Goal: Task Accomplishment & Management: Use online tool/utility

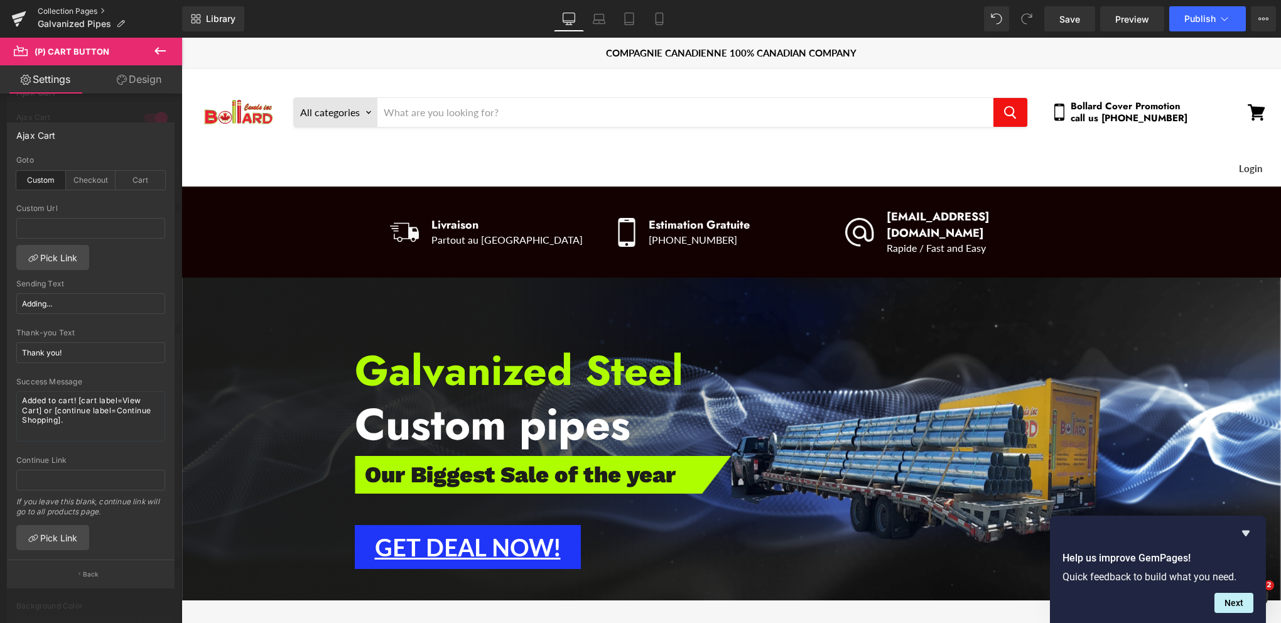
click at [69, 12] on link "Collection Pages" at bounding box center [110, 11] width 144 height 10
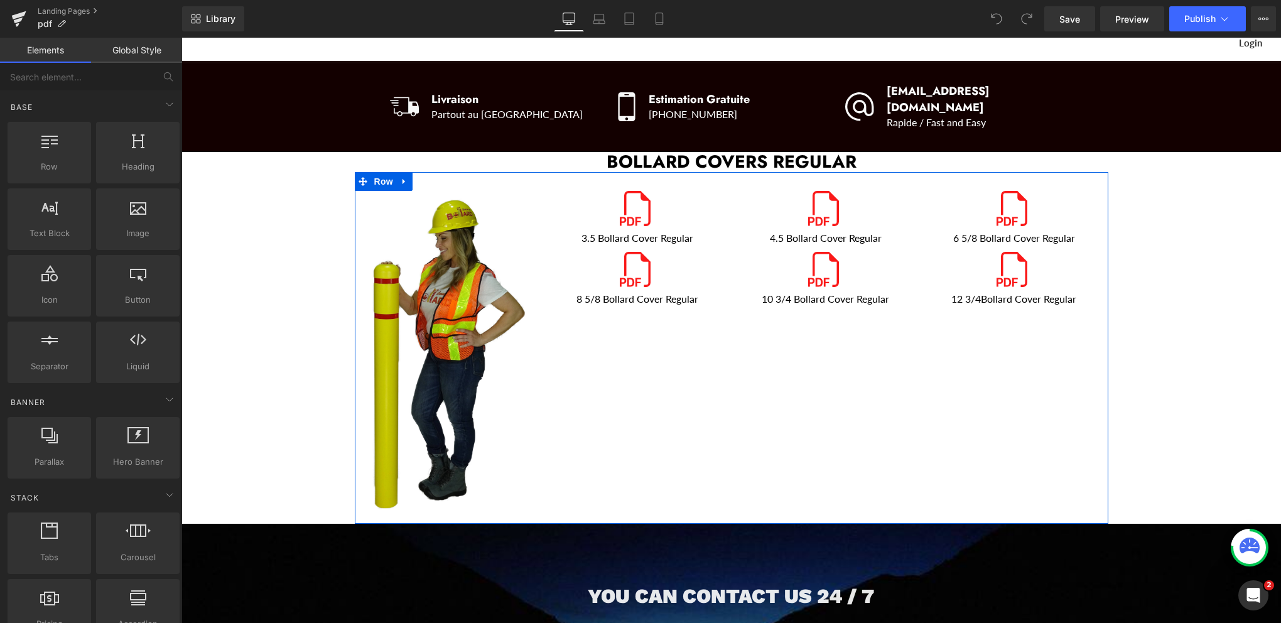
scroll to position [63, 0]
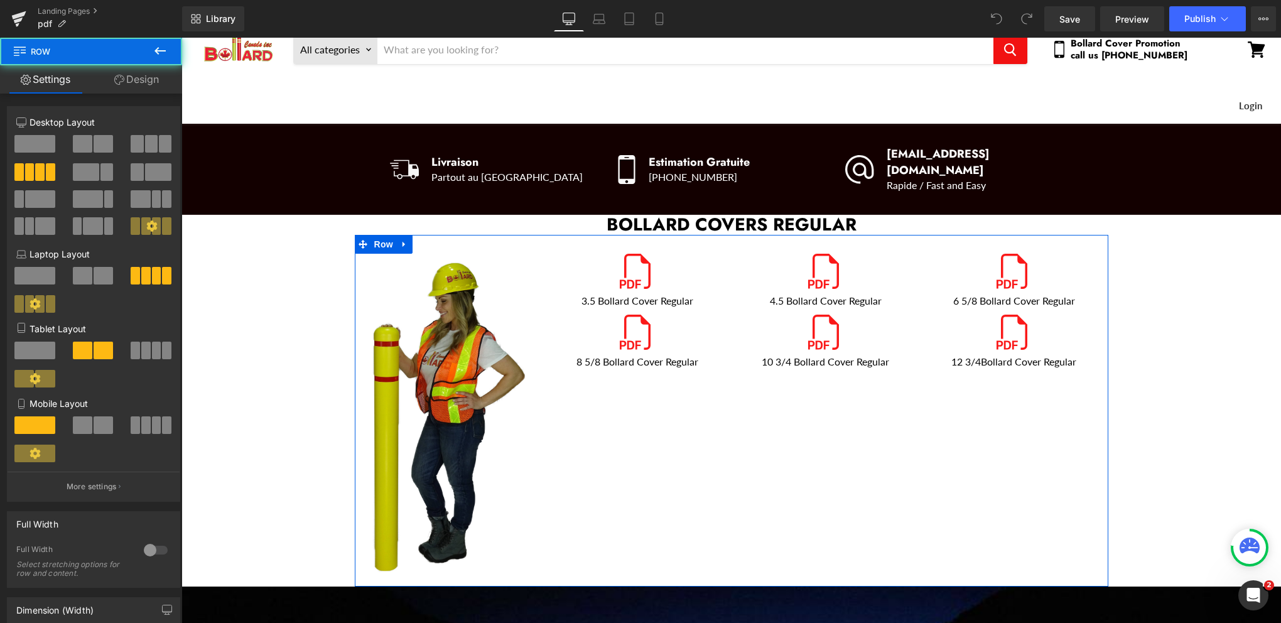
click at [677, 403] on div "Image Icon 3.5 Bollard Cover Regular Text Block Icon 8 5/8 Bollard Cover Regula…" at bounding box center [732, 410] width 754 height 351
click at [31, 145] on span at bounding box center [34, 144] width 41 height 18
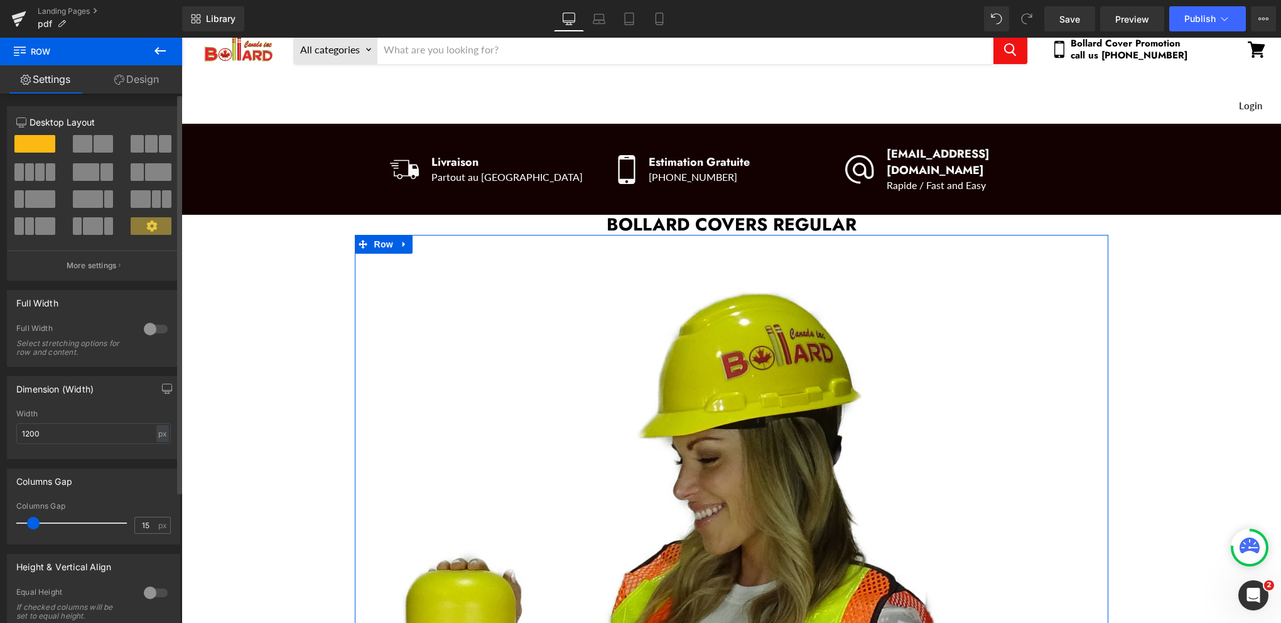
click at [31, 169] on span at bounding box center [29, 172] width 9 height 18
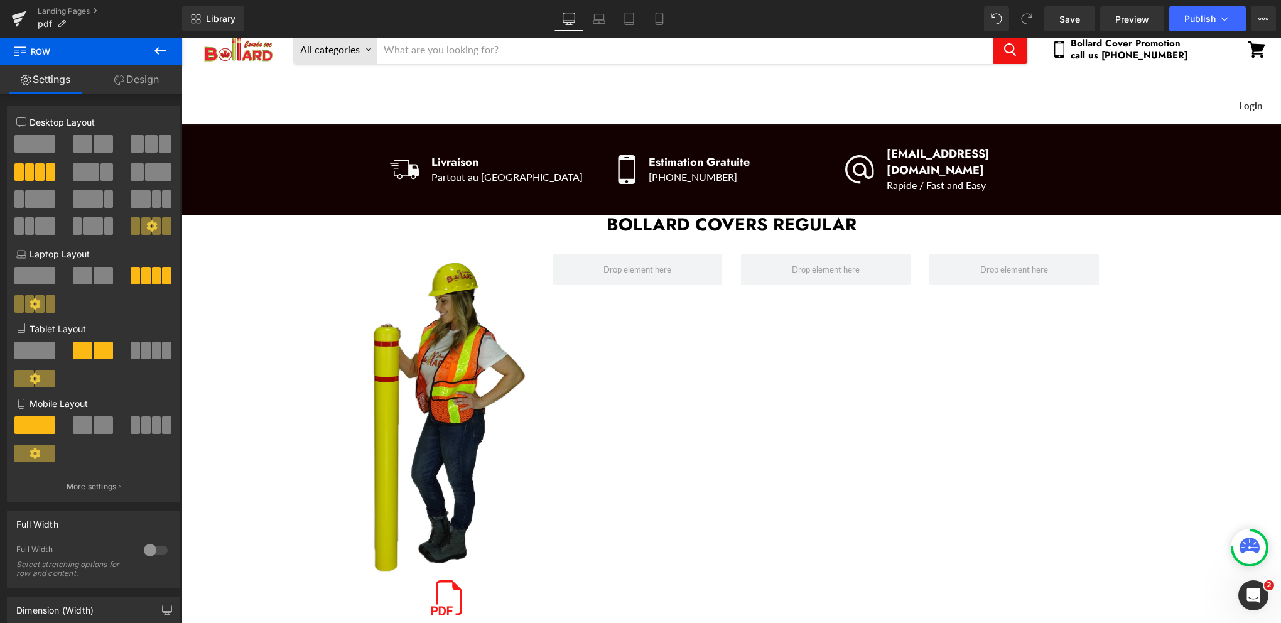
click at [155, 48] on icon at bounding box center [160, 50] width 15 height 15
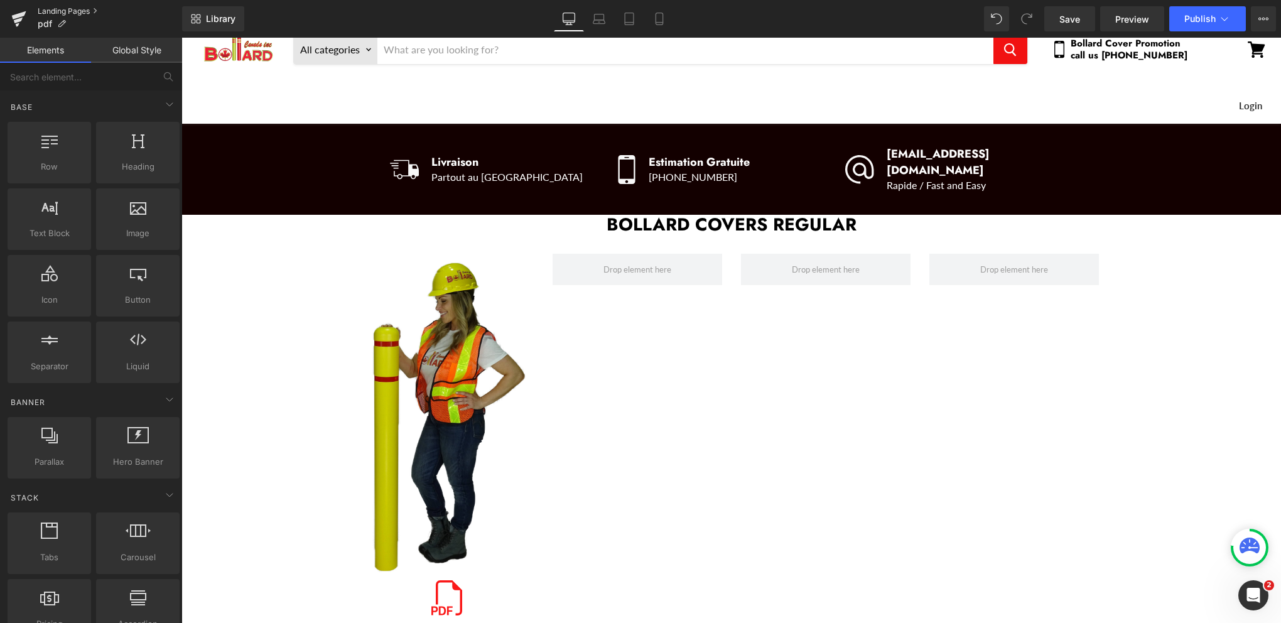
click at [55, 10] on link "Landing Pages" at bounding box center [110, 11] width 144 height 10
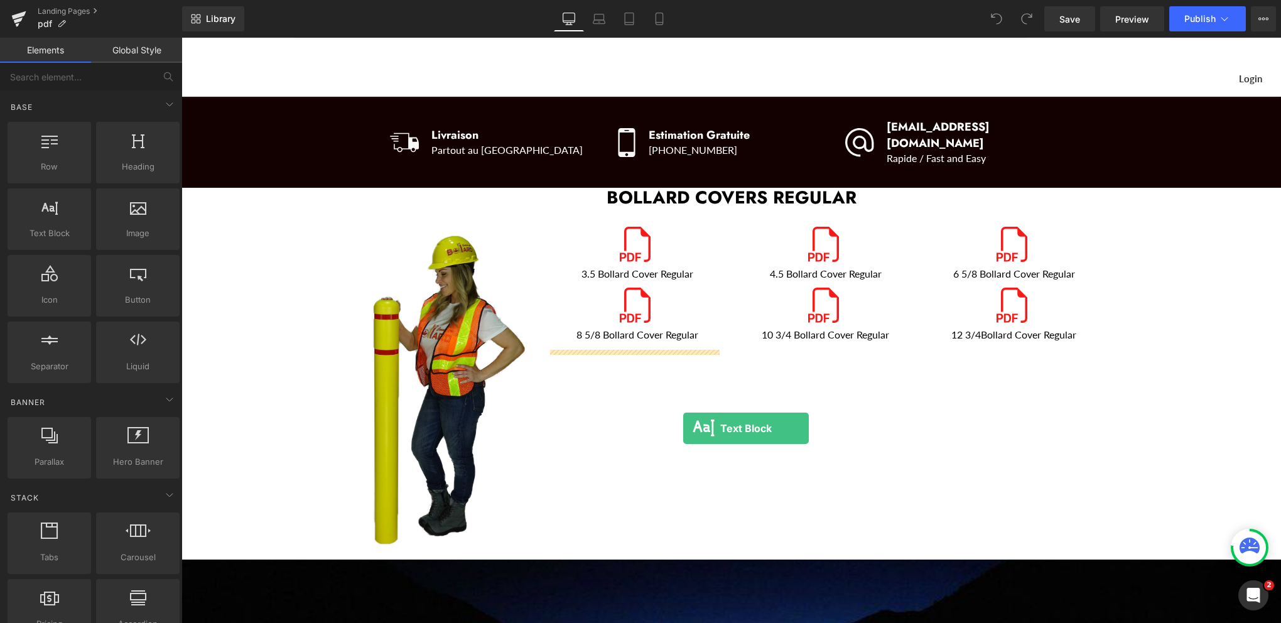
scroll to position [188, 0]
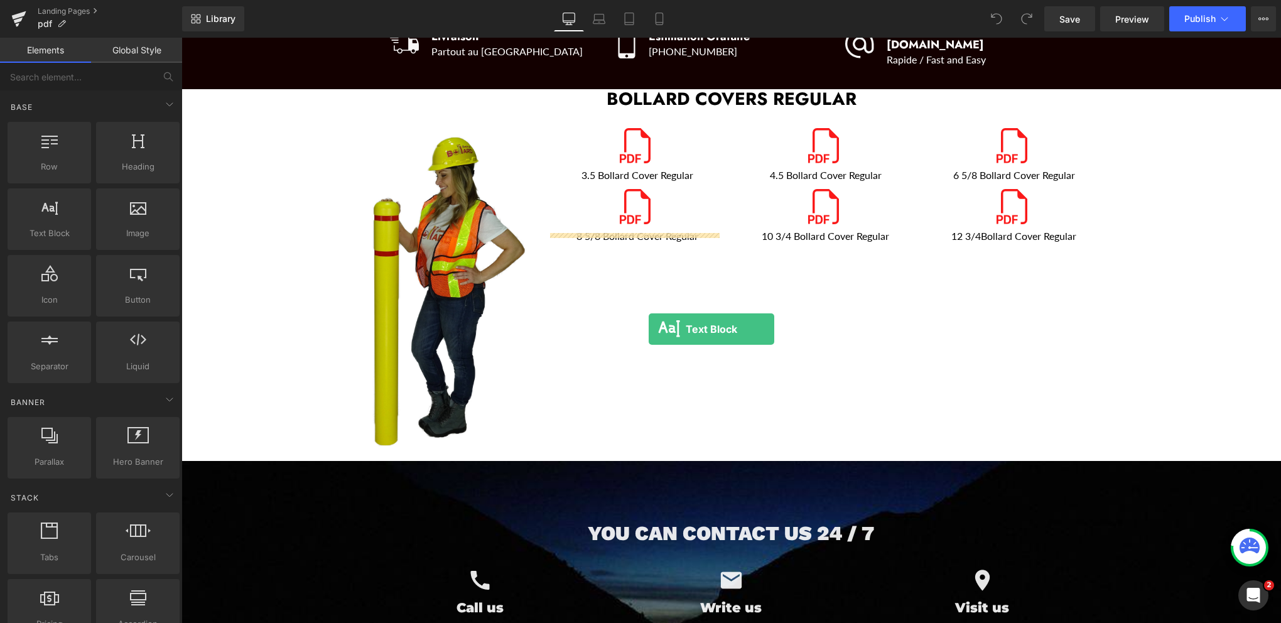
drag, startPoint x: 233, startPoint y: 251, endPoint x: 649, endPoint y: 329, distance: 423.0
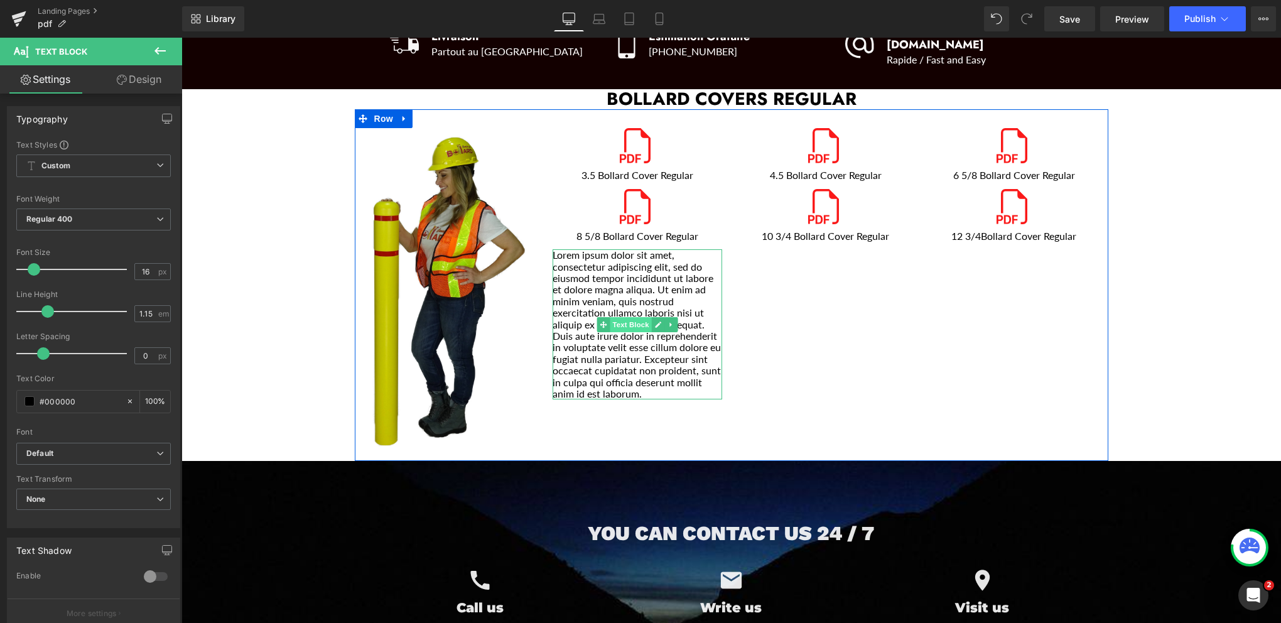
click at [629, 317] on span "Text Block" at bounding box center [630, 324] width 41 height 15
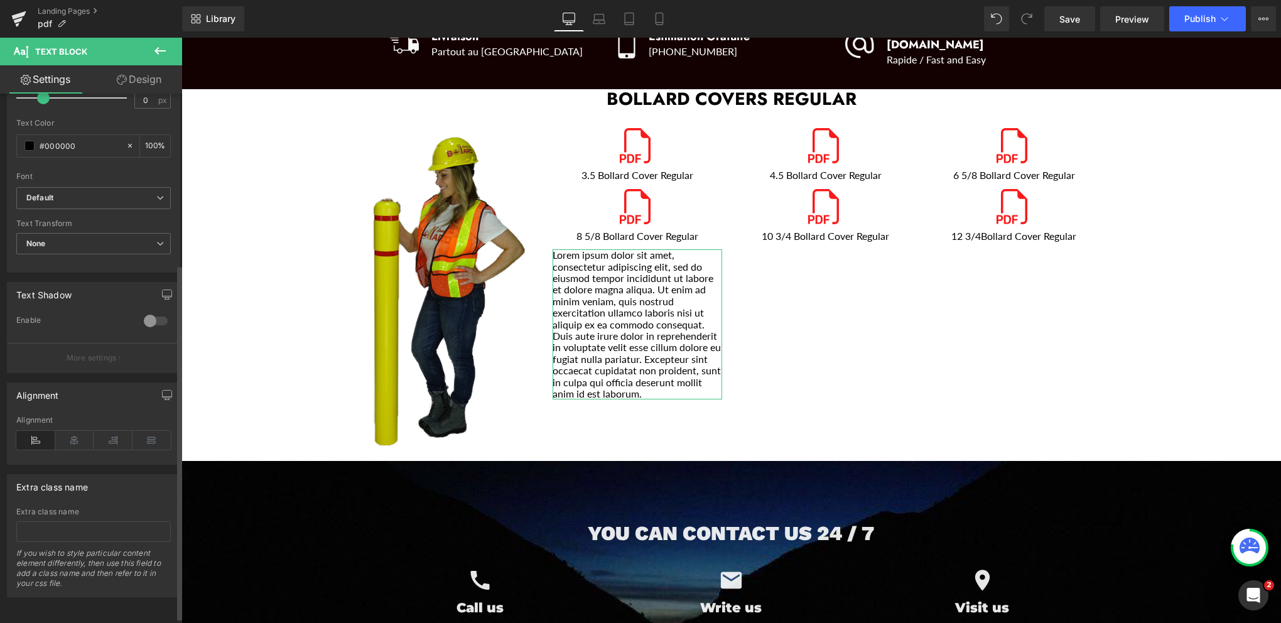
scroll to position [263, 0]
click at [70, 433] on icon at bounding box center [74, 440] width 39 height 19
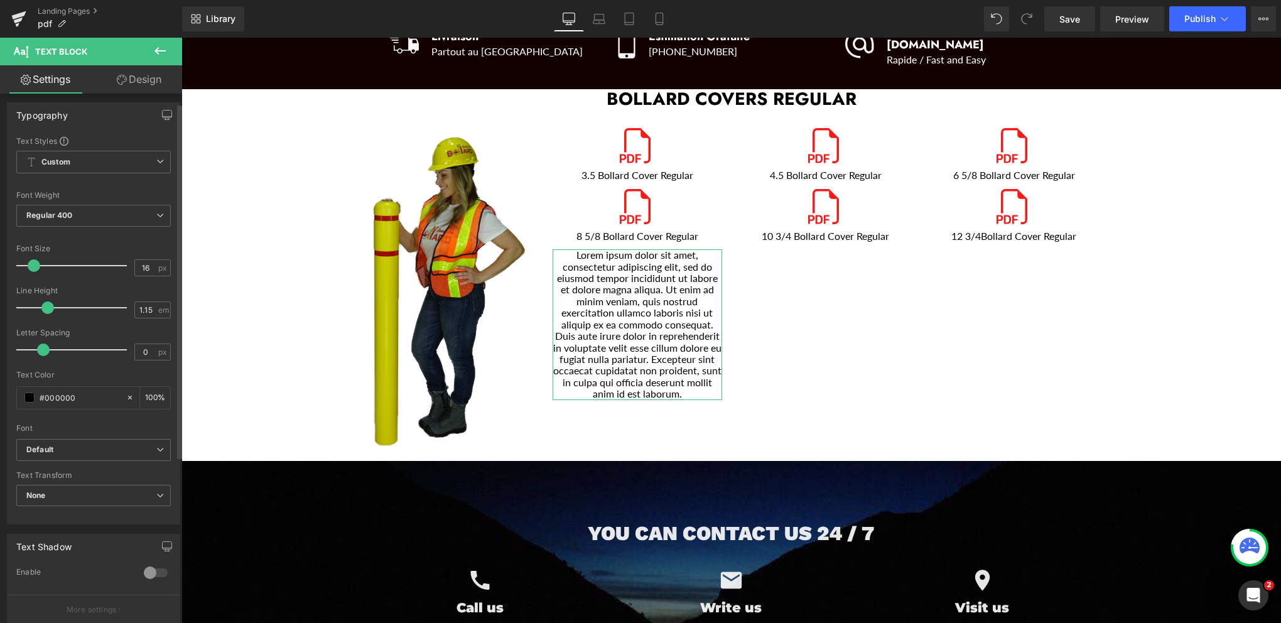
scroll to position [0, 0]
click at [145, 83] on link "Design" at bounding box center [139, 79] width 91 height 28
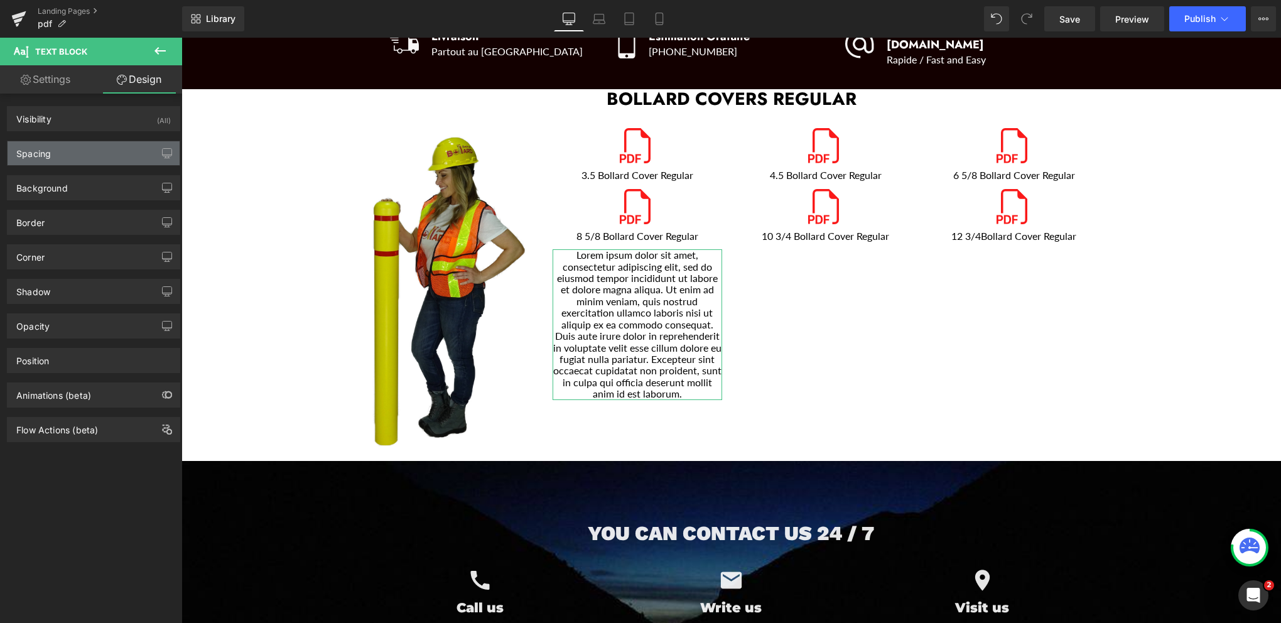
click at [70, 155] on div "Spacing" at bounding box center [94, 153] width 172 height 24
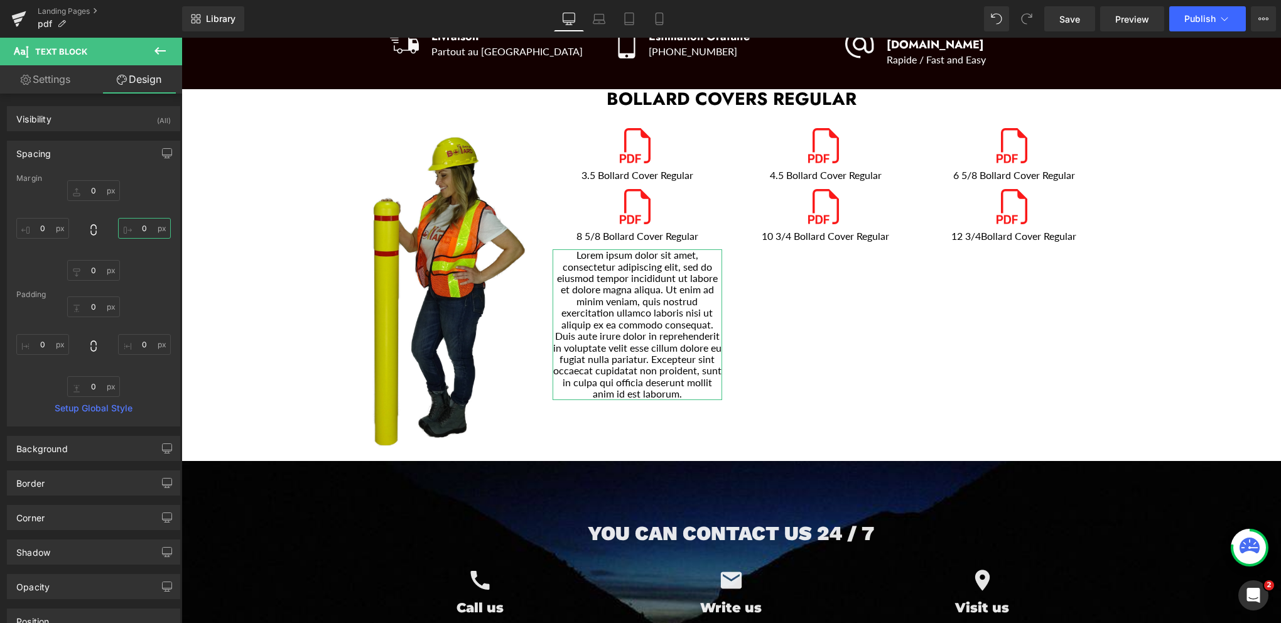
click at [143, 229] on input "0" at bounding box center [144, 228] width 53 height 21
type input "1"
click at [89, 188] on input "0" at bounding box center [93, 190] width 53 height 21
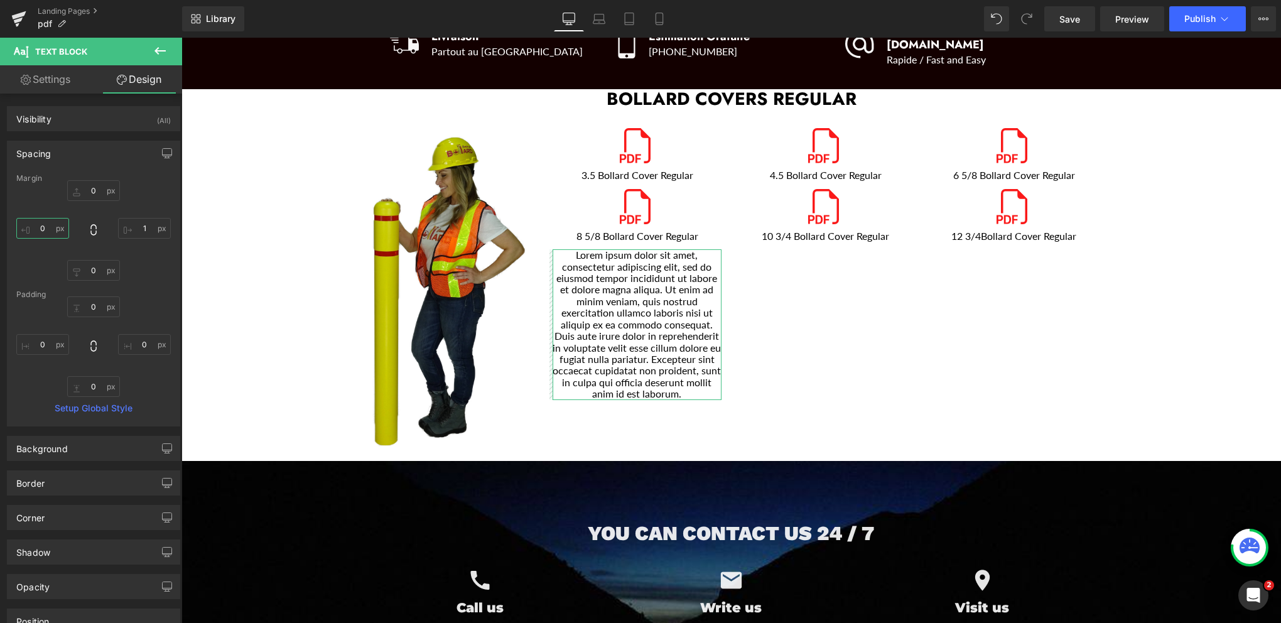
click at [48, 222] on input "0" at bounding box center [42, 228] width 53 height 21
type input "1-"
type input "-"
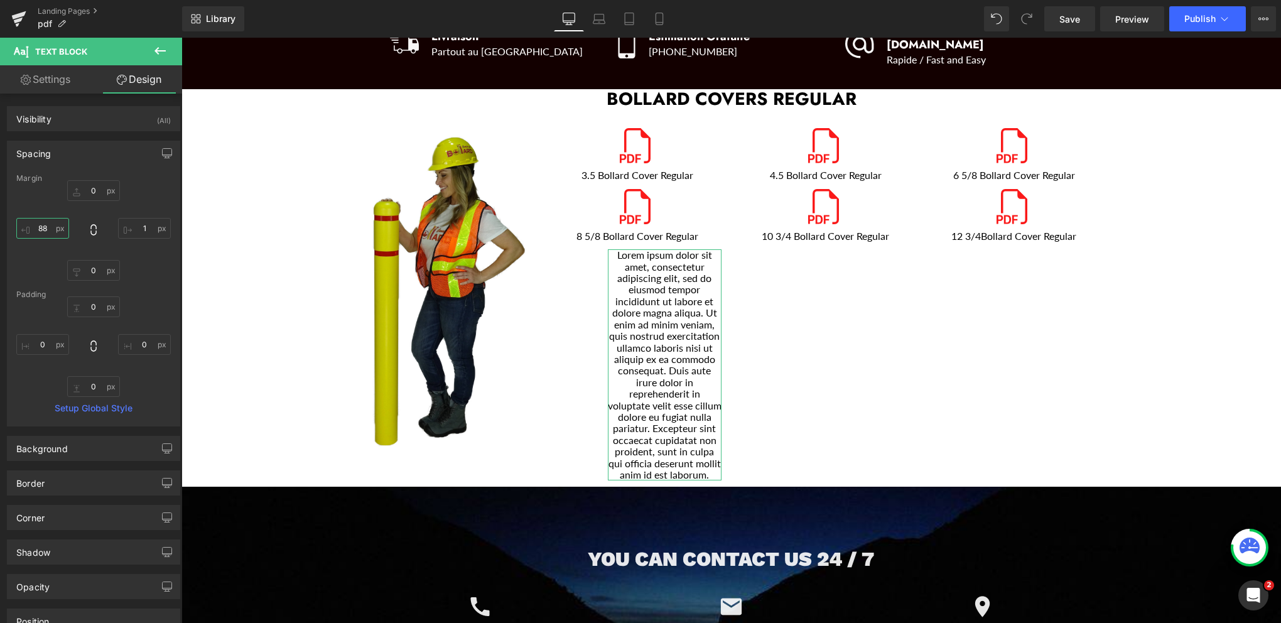
type input "8"
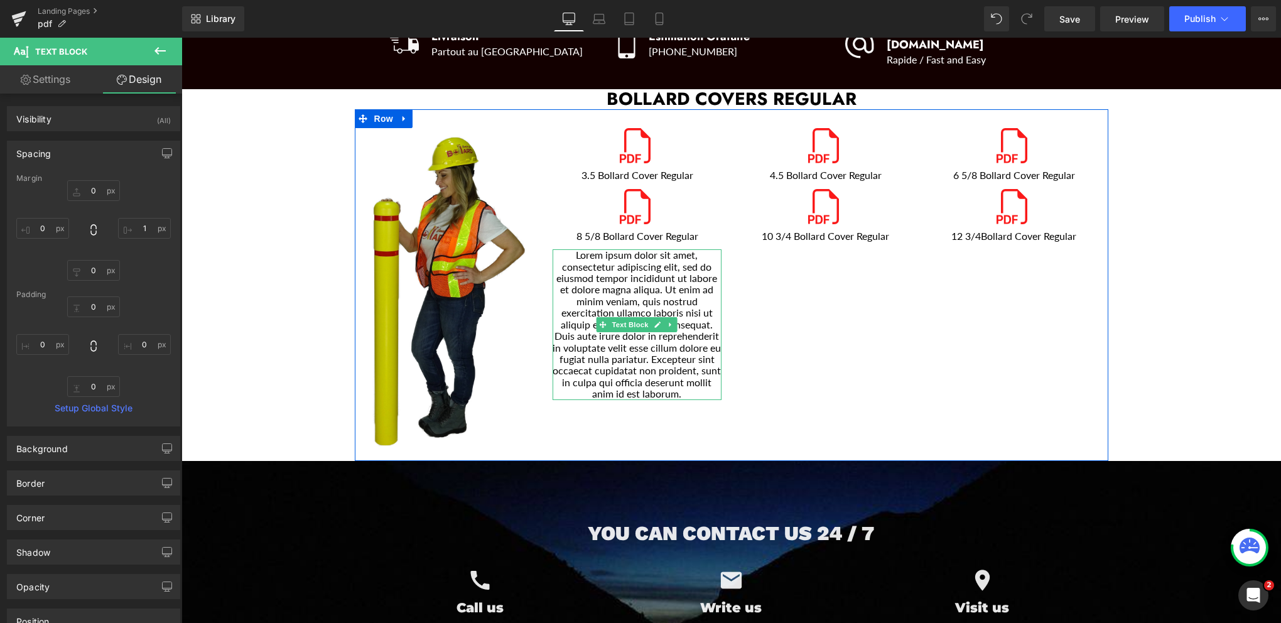
click at [600, 251] on p "Lorem ipsum dolor sit amet, consectetur adipiscing elit, sed do eiusmod tempor …" at bounding box center [637, 324] width 169 height 150
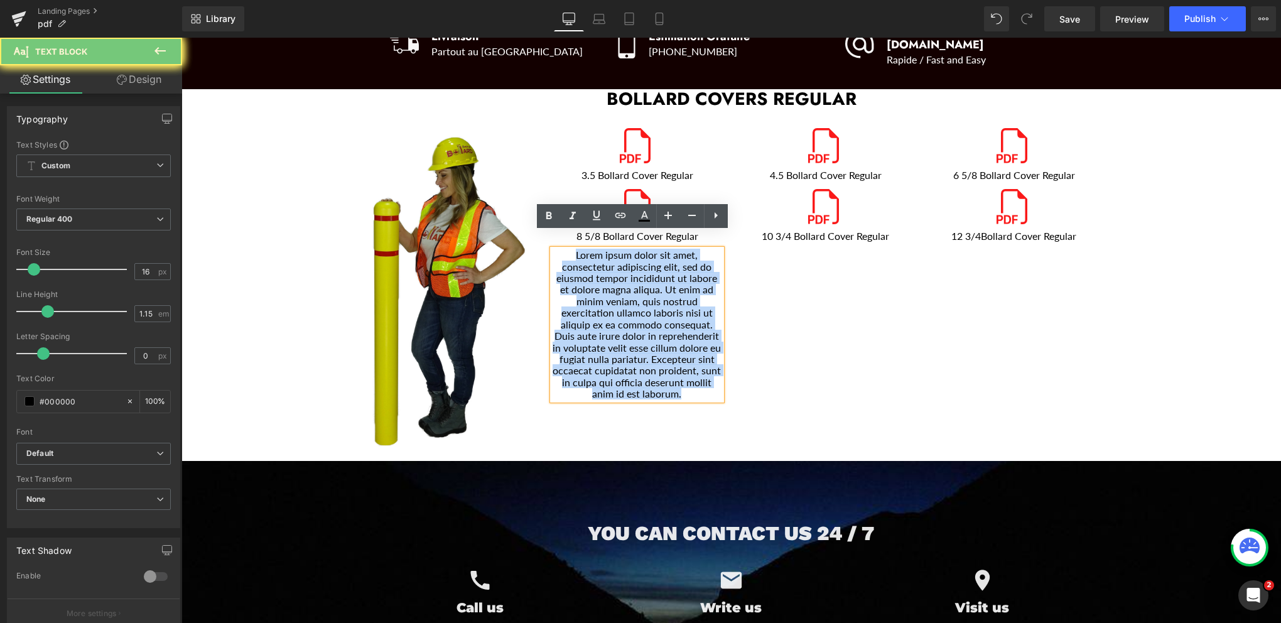
click at [600, 251] on p "Lorem ipsum dolor sit amet, consectetur adipiscing elit, sed do eiusmod tempor …" at bounding box center [637, 324] width 169 height 150
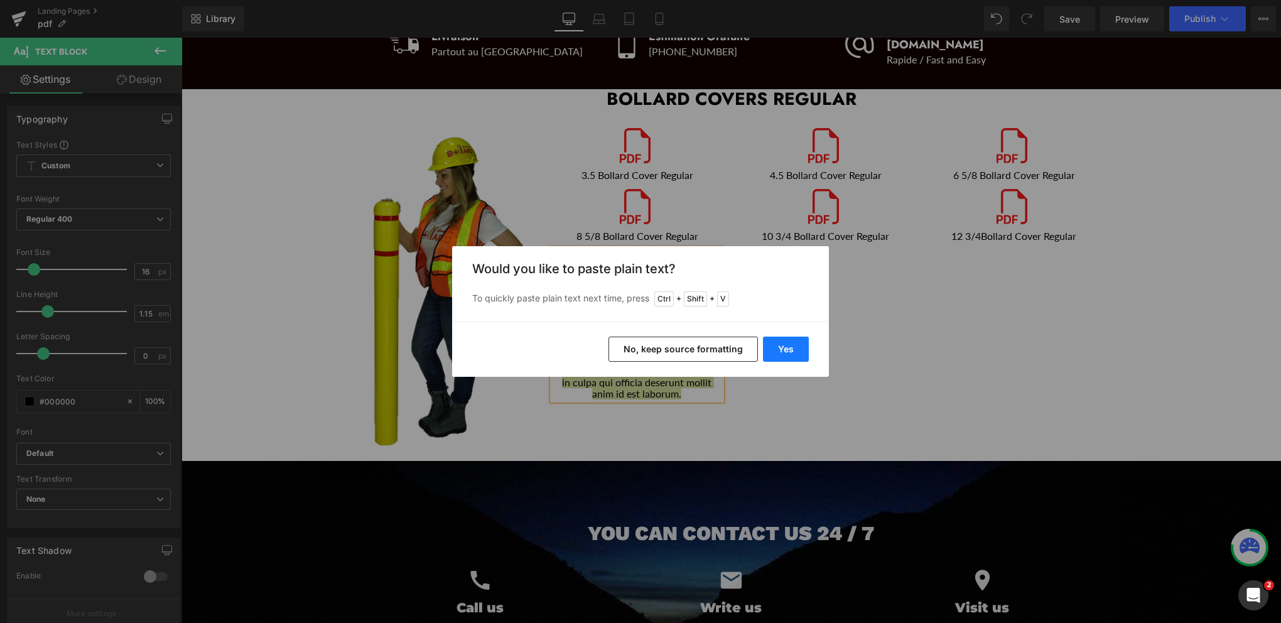
click at [799, 347] on button "Yes" at bounding box center [786, 349] width 46 height 25
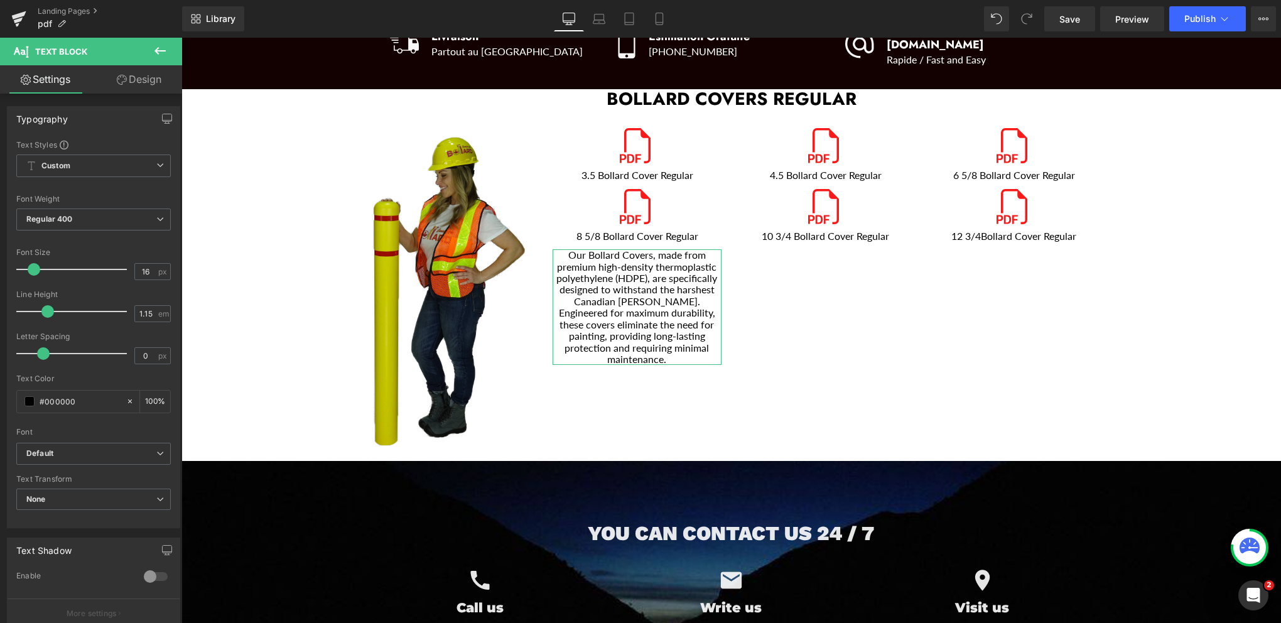
click at [146, 75] on link "Design" at bounding box center [139, 79] width 91 height 28
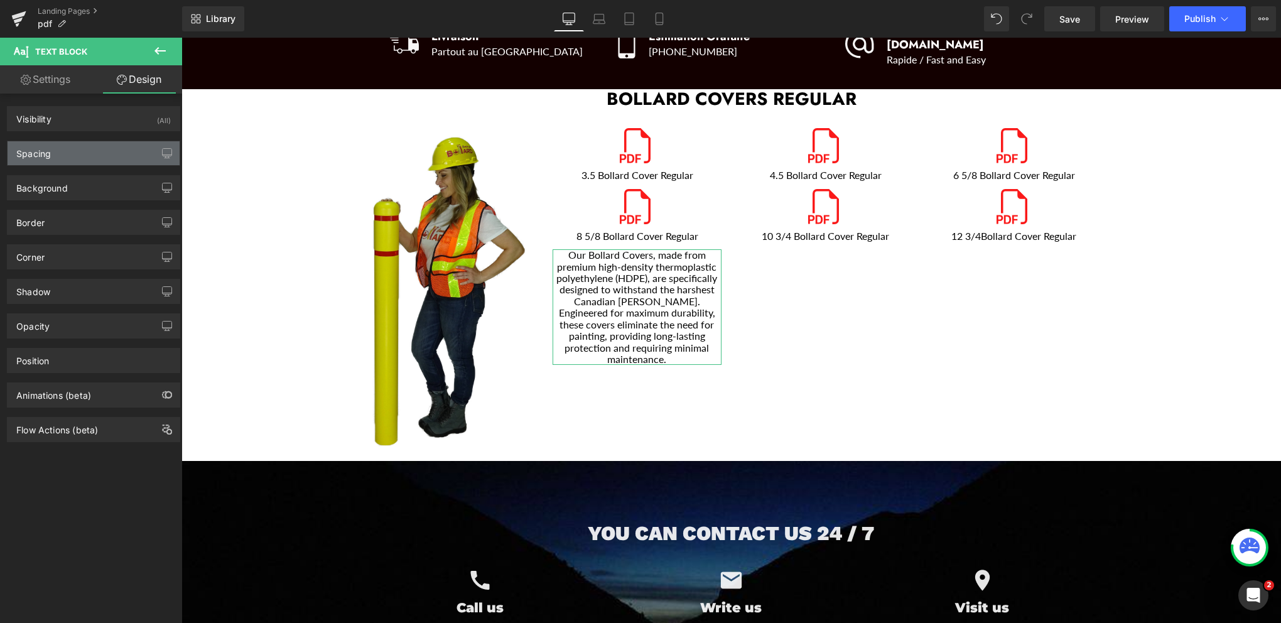
click at [53, 151] on div "Spacing" at bounding box center [94, 153] width 172 height 24
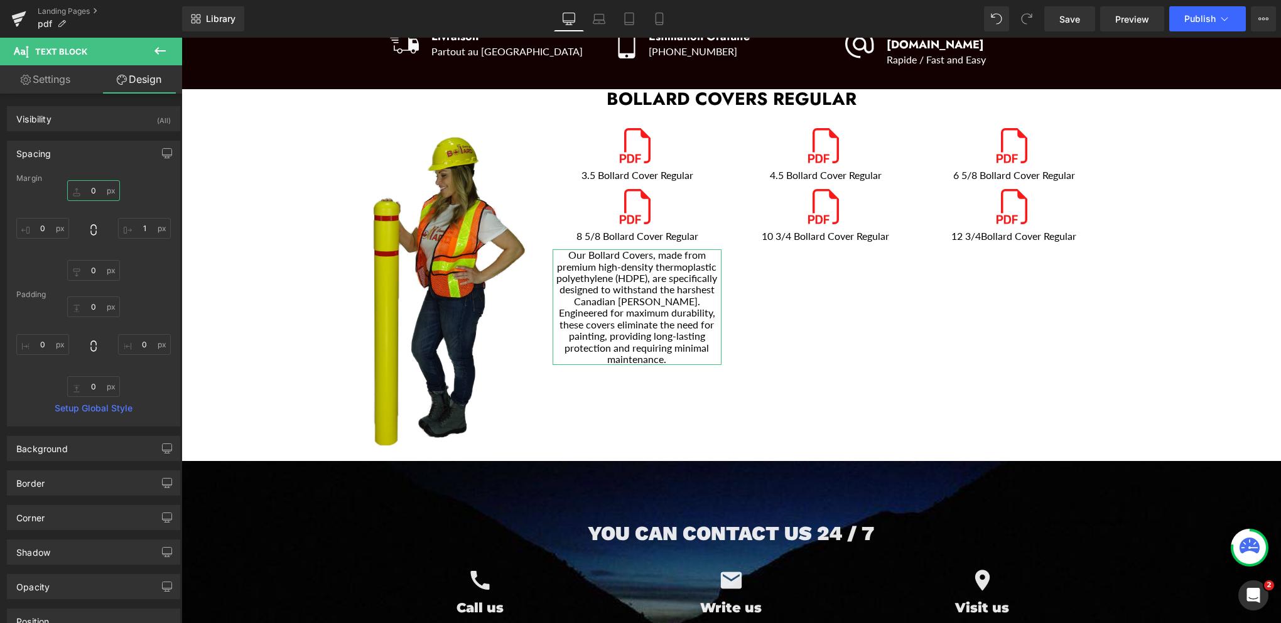
click at [97, 185] on input "0" at bounding box center [93, 190] width 53 height 21
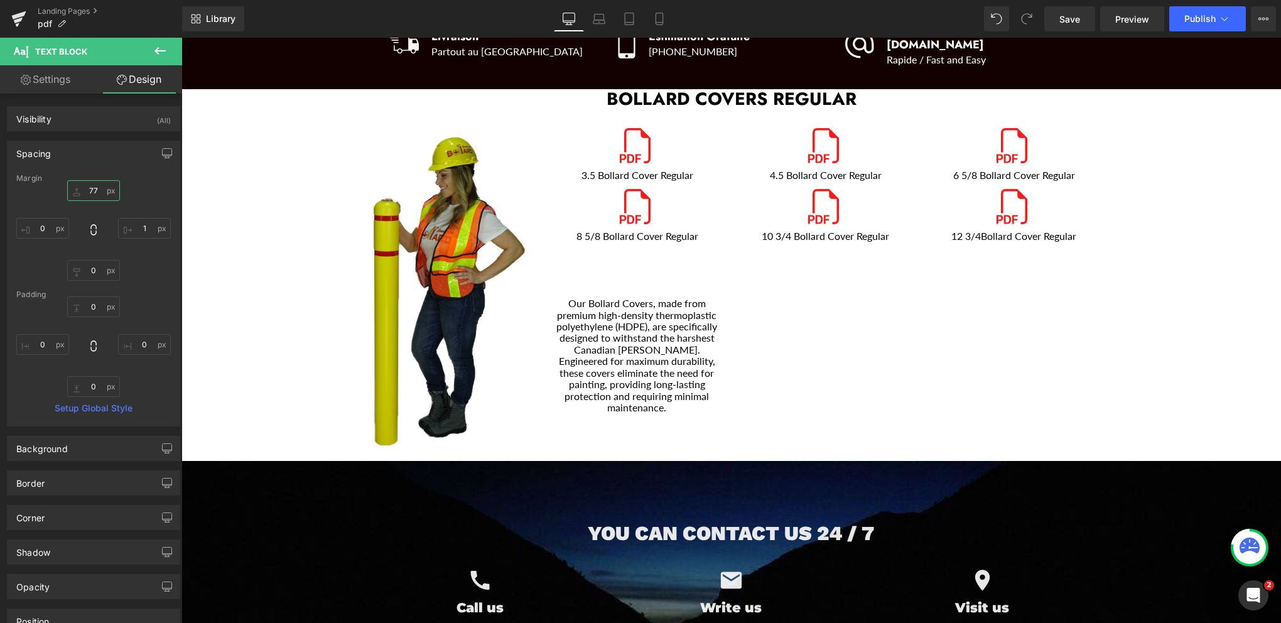
type input "77"
click at [155, 53] on icon at bounding box center [160, 50] width 15 height 15
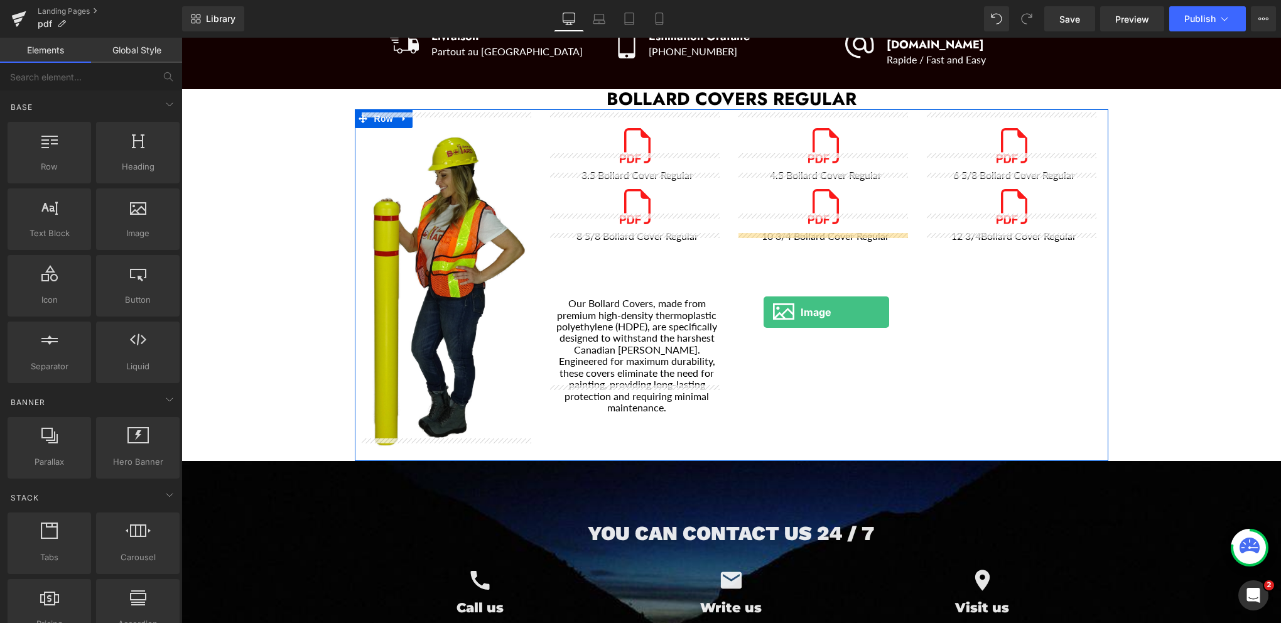
drag, startPoint x: 252, startPoint y: 220, endPoint x: 764, endPoint y: 312, distance: 520.1
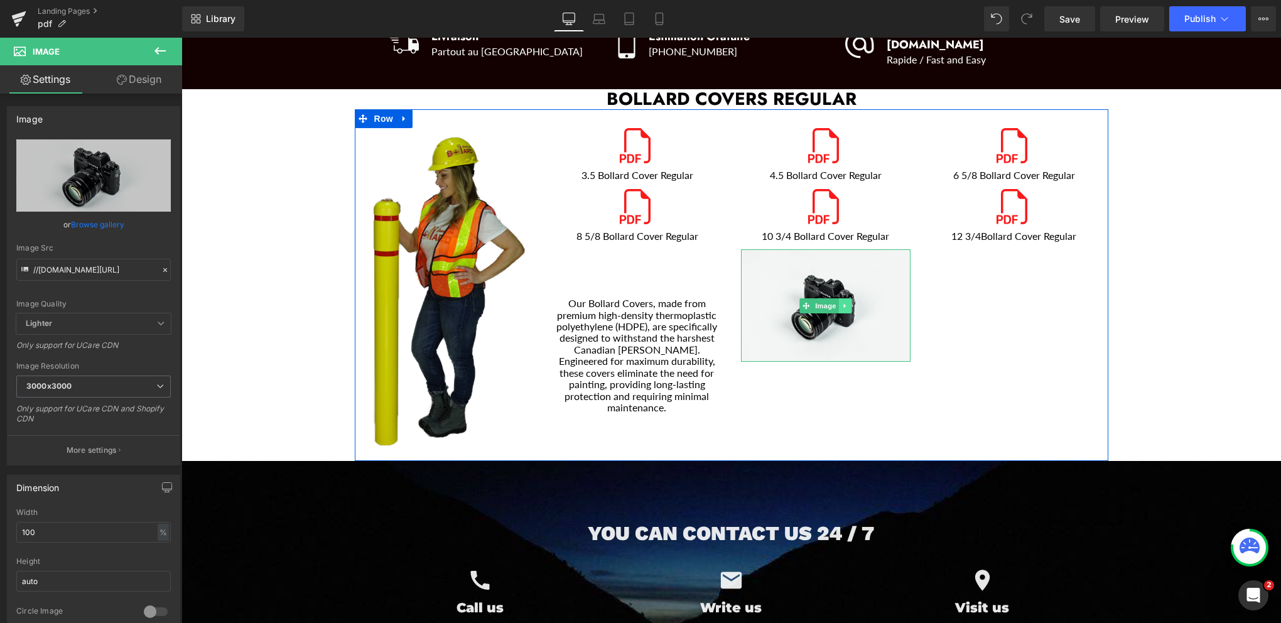
click at [842, 302] on icon "Main content" at bounding box center [845, 306] width 7 height 8
click at [835, 302] on icon "Main content" at bounding box center [838, 305] width 7 height 7
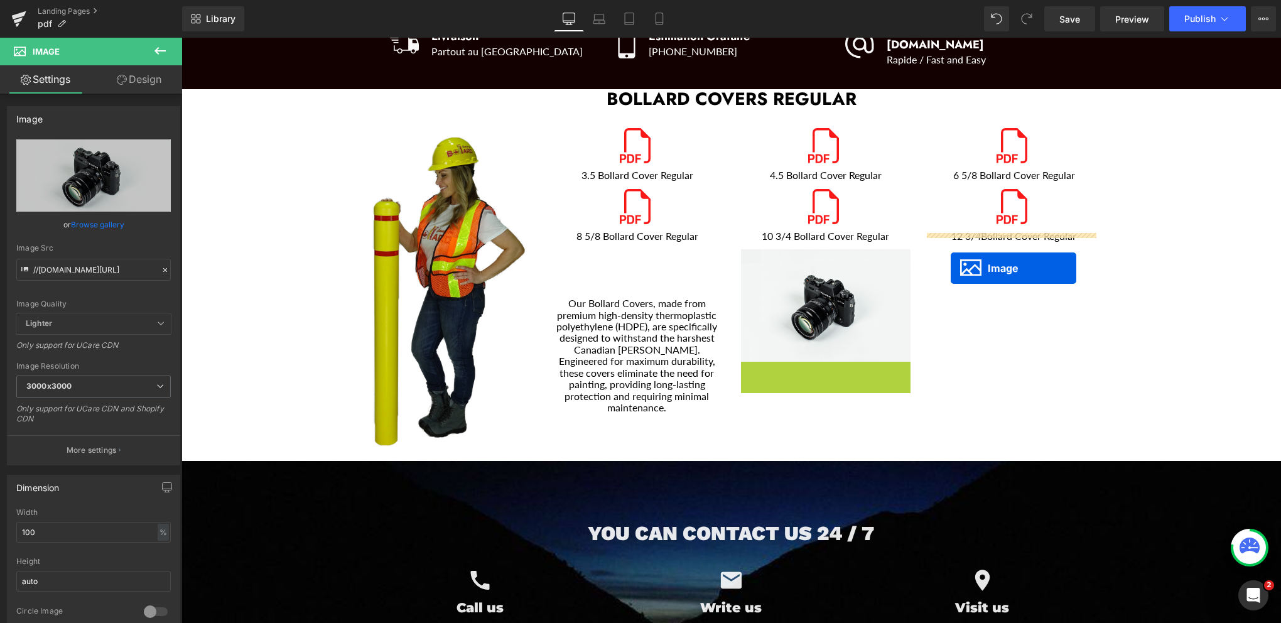
drag, startPoint x: 804, startPoint y: 402, endPoint x: 951, endPoint y: 268, distance: 198.7
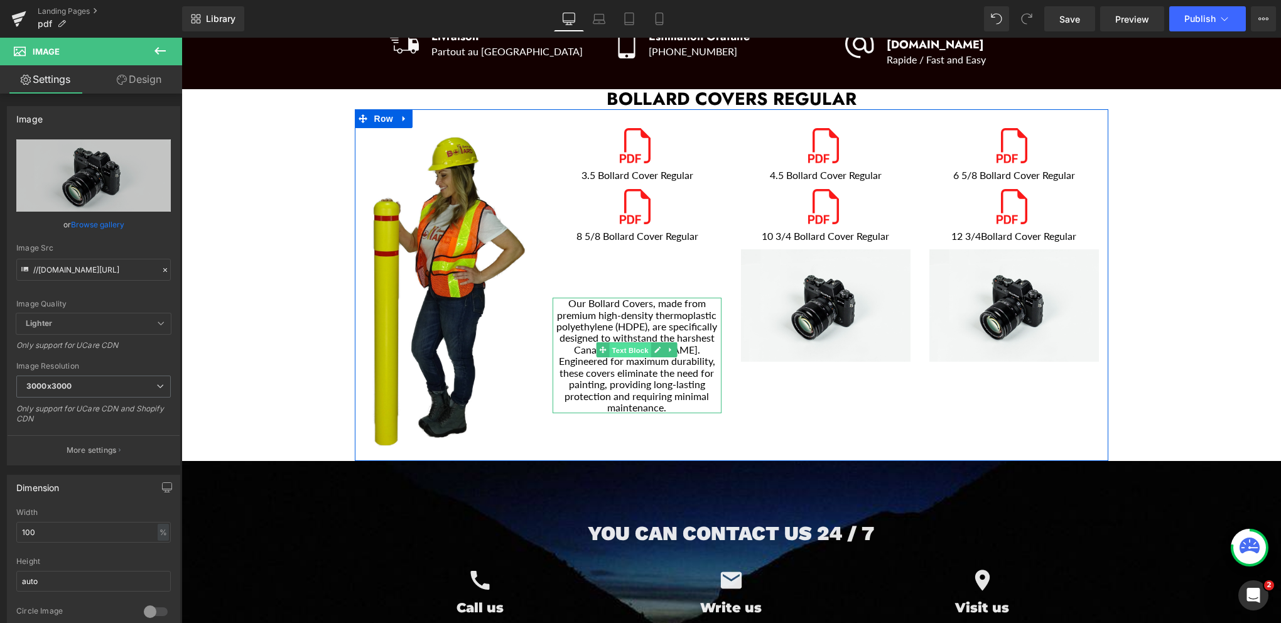
click at [627, 343] on span "Text Block" at bounding box center [629, 350] width 41 height 15
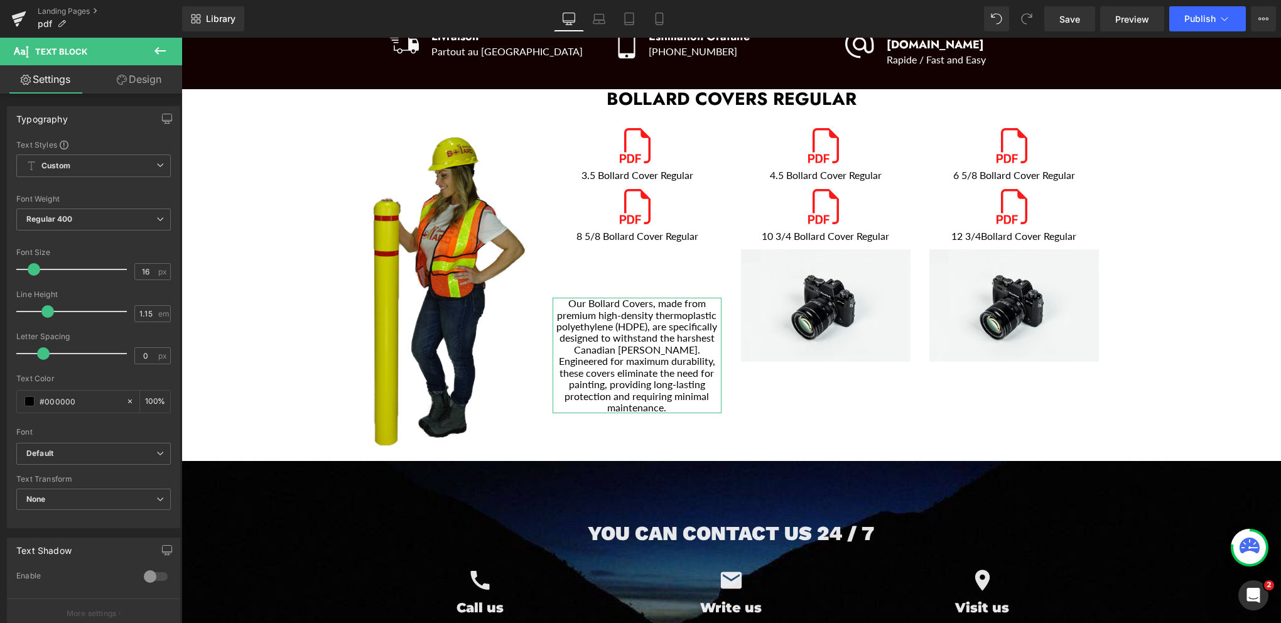
click at [139, 79] on link "Design" at bounding box center [139, 79] width 91 height 28
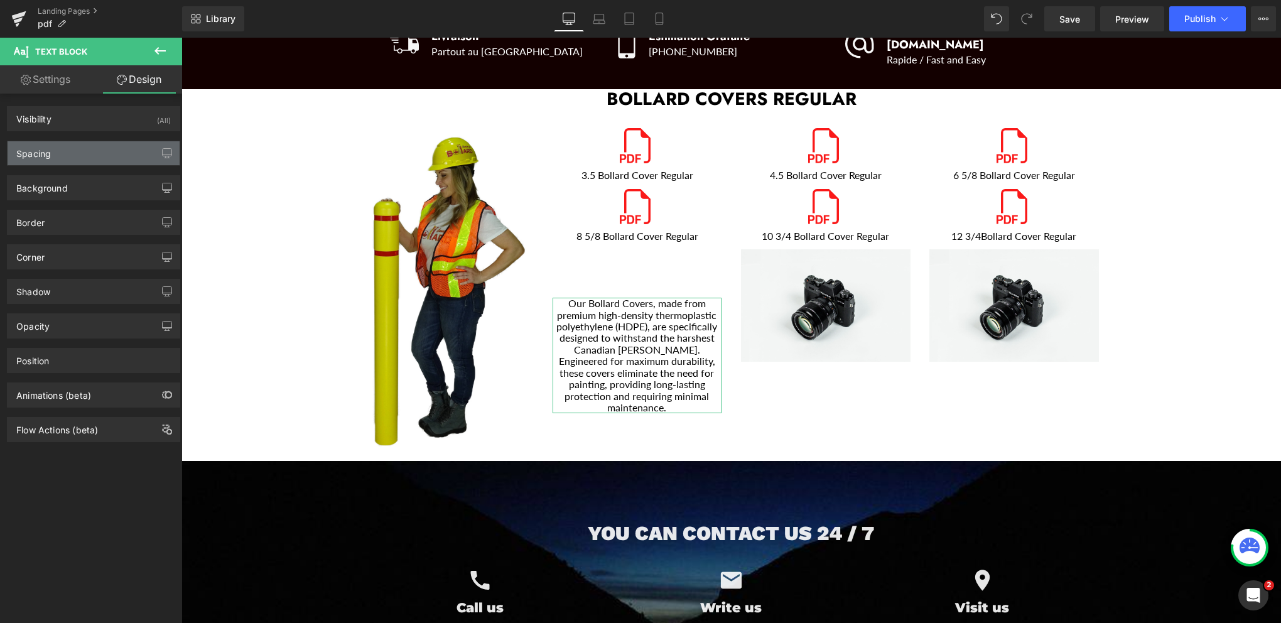
click at [77, 146] on div "Spacing" at bounding box center [94, 153] width 172 height 24
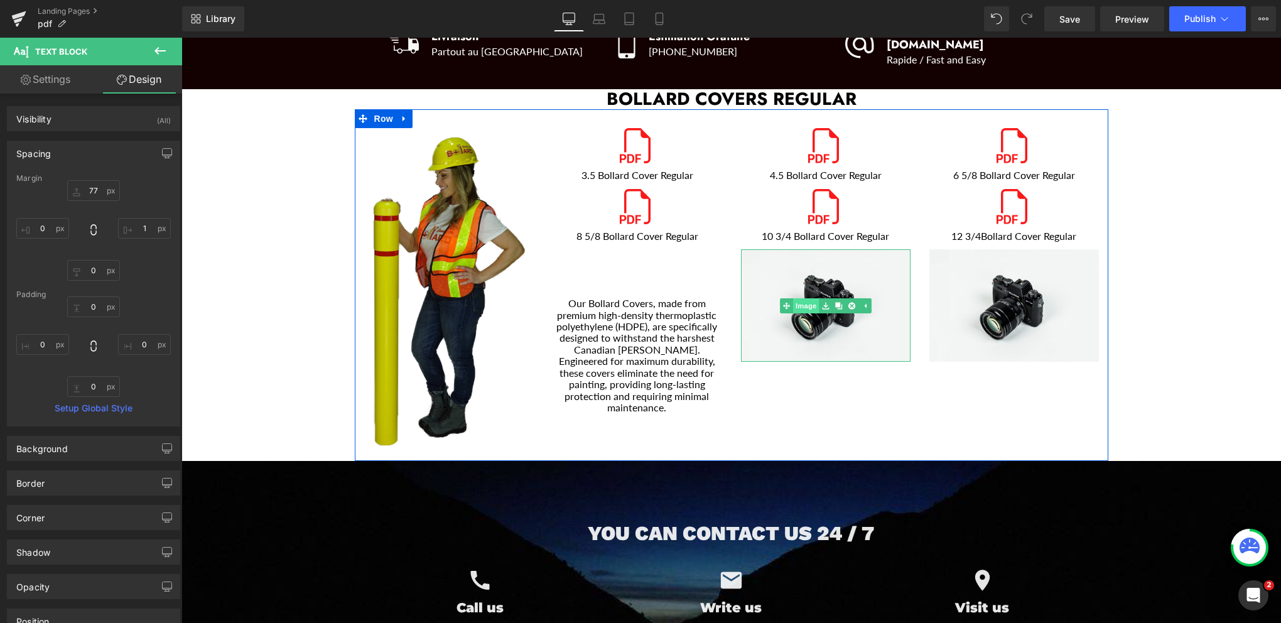
click at [800, 298] on link "Image" at bounding box center [799, 305] width 39 height 15
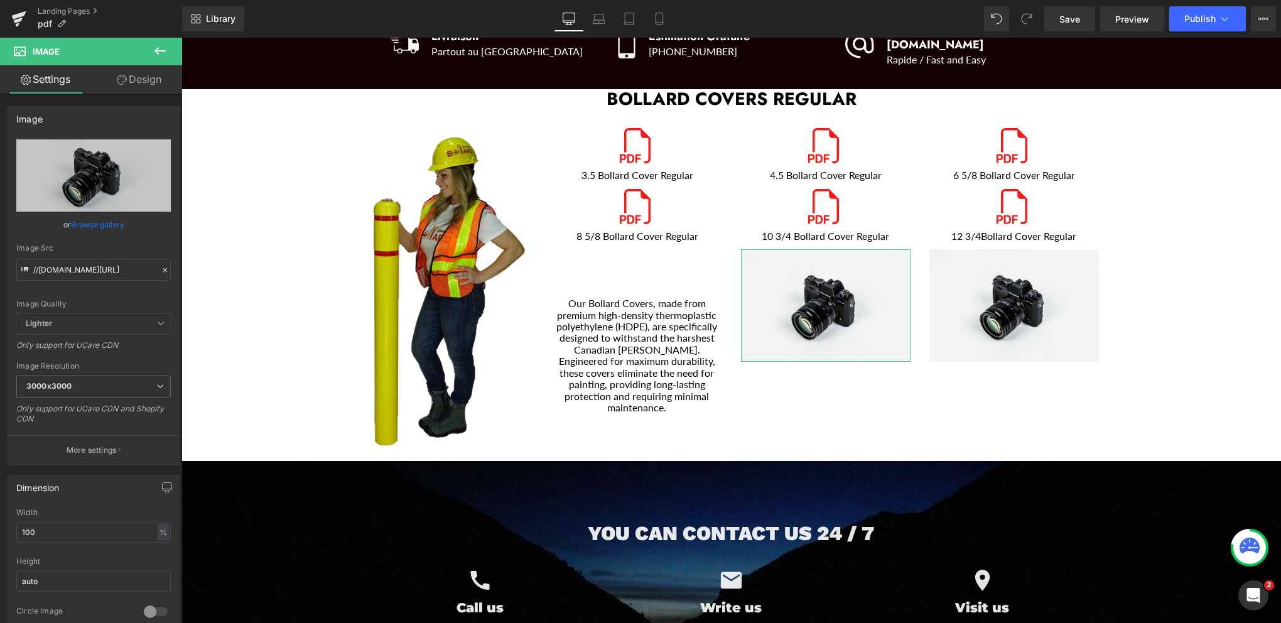
click at [139, 78] on link "Design" at bounding box center [139, 79] width 91 height 28
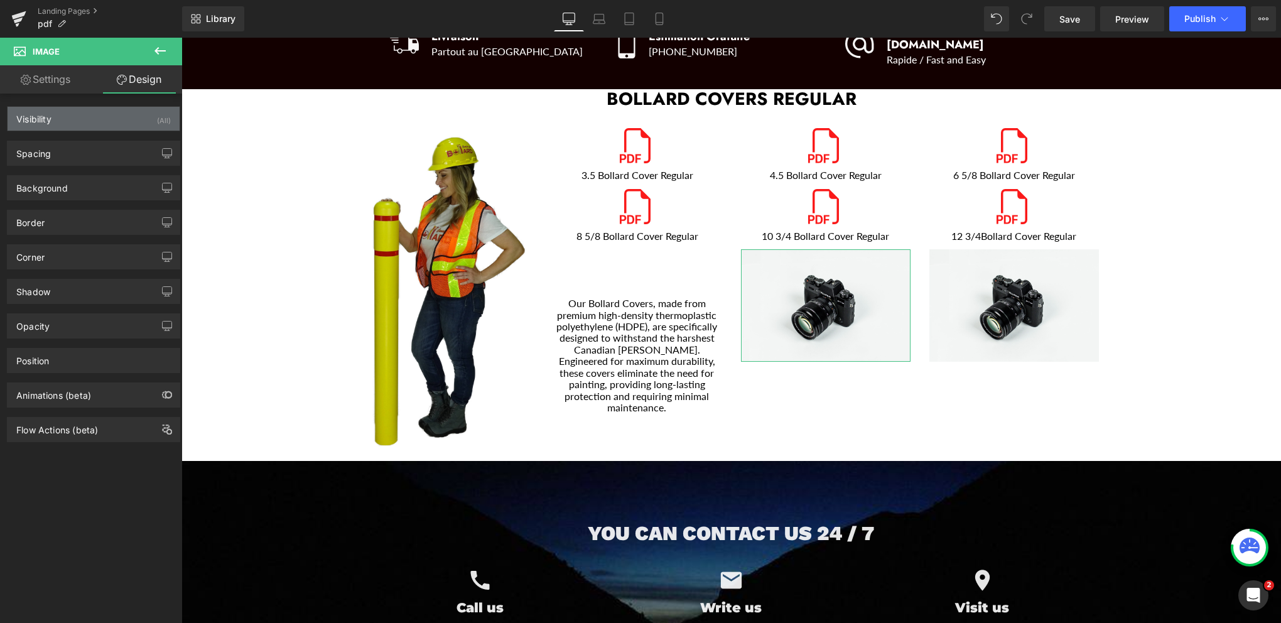
type input "0"
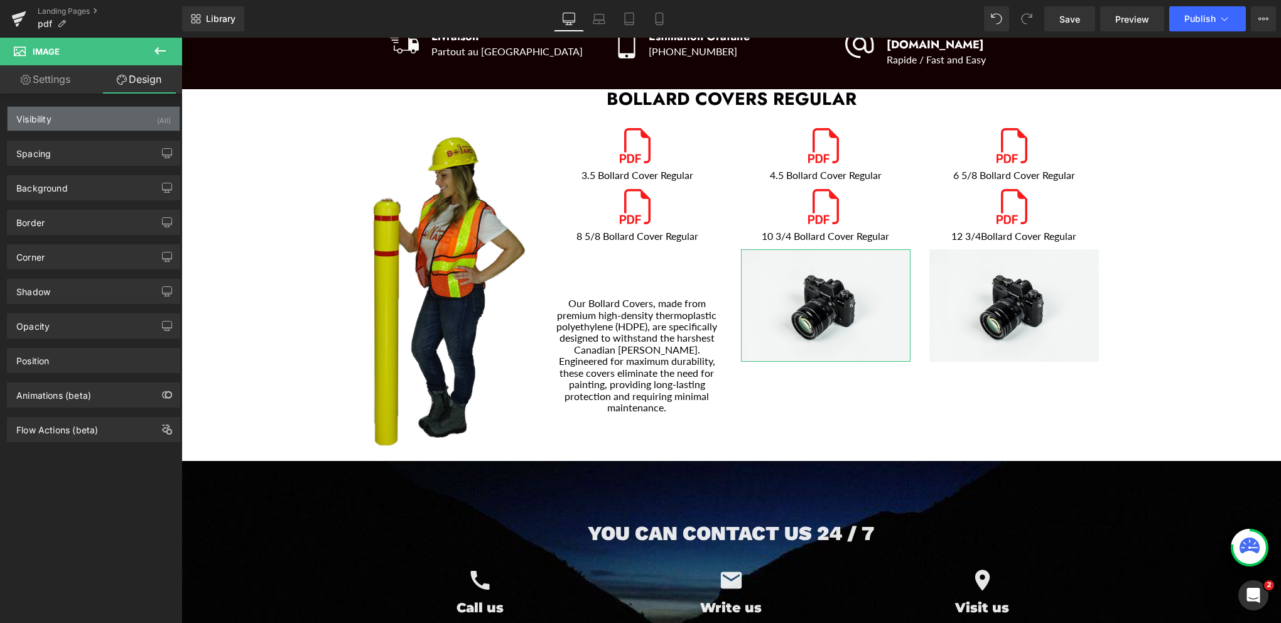
type input "0"
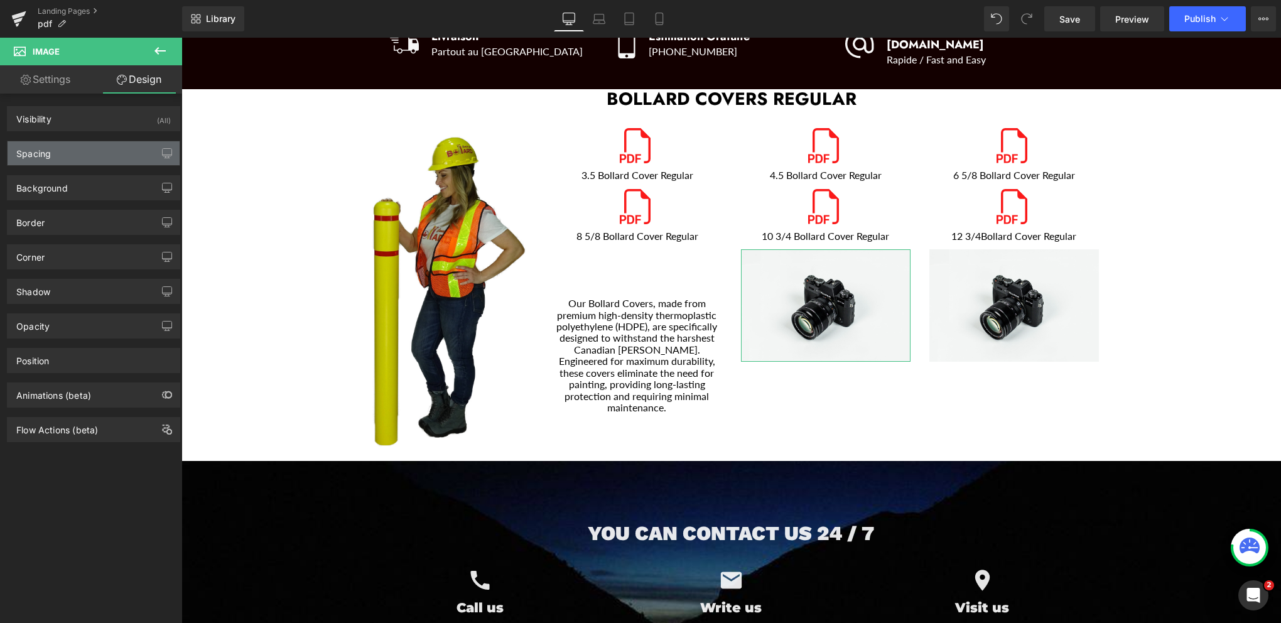
click at [85, 146] on div "Spacing" at bounding box center [94, 153] width 172 height 24
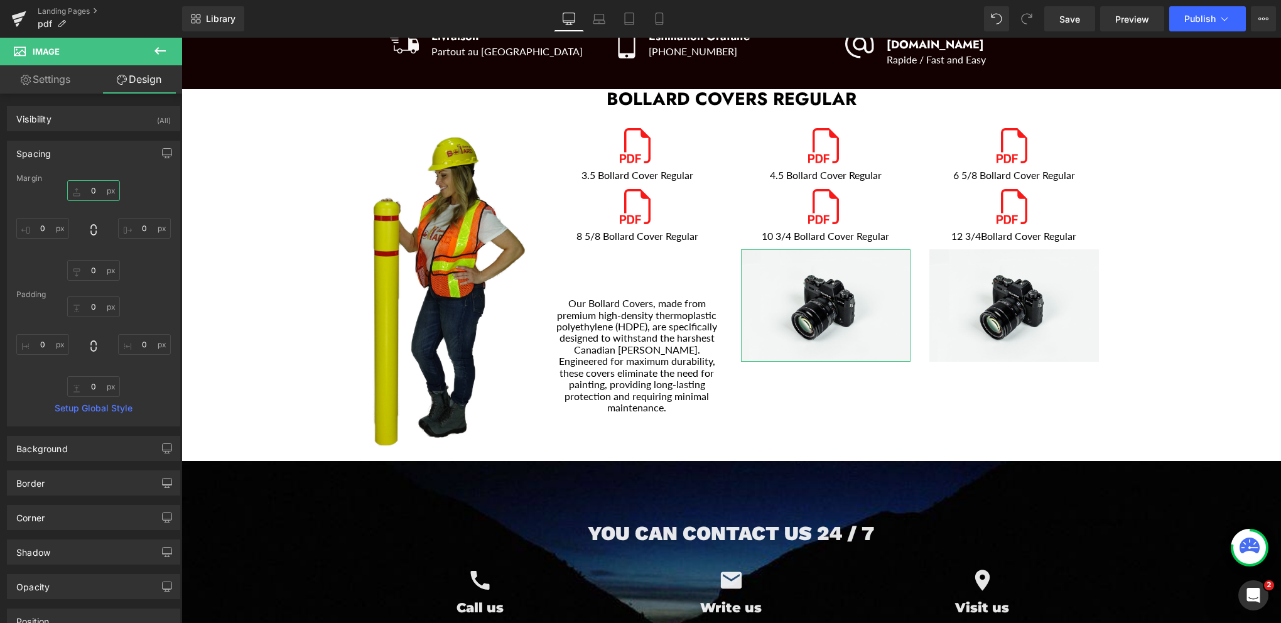
click at [94, 193] on input "0" at bounding box center [93, 190] width 53 height 21
type input "77"
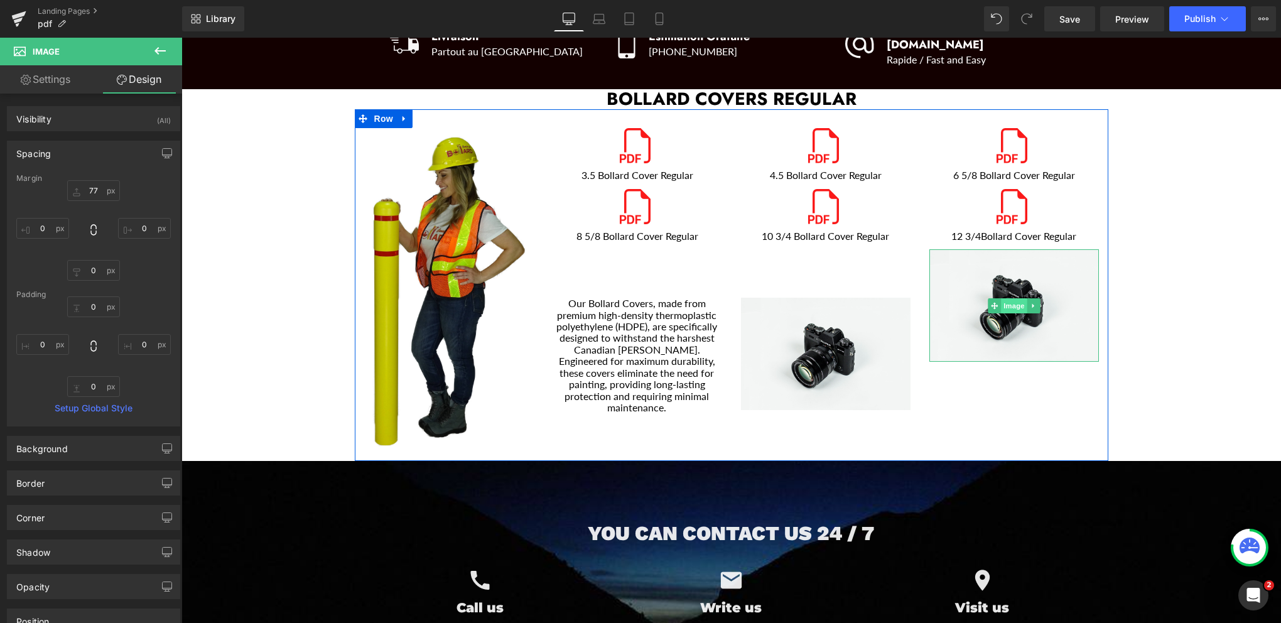
click at [1008, 298] on span "Image" at bounding box center [1014, 305] width 26 height 15
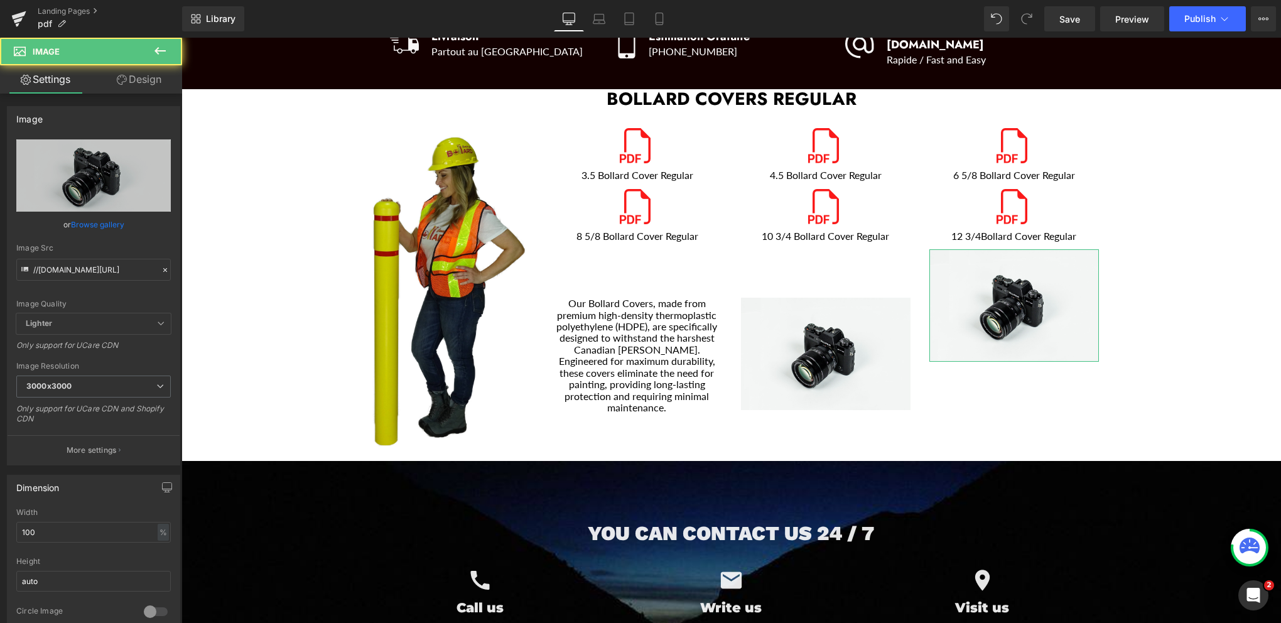
click at [149, 84] on link "Design" at bounding box center [139, 79] width 91 height 28
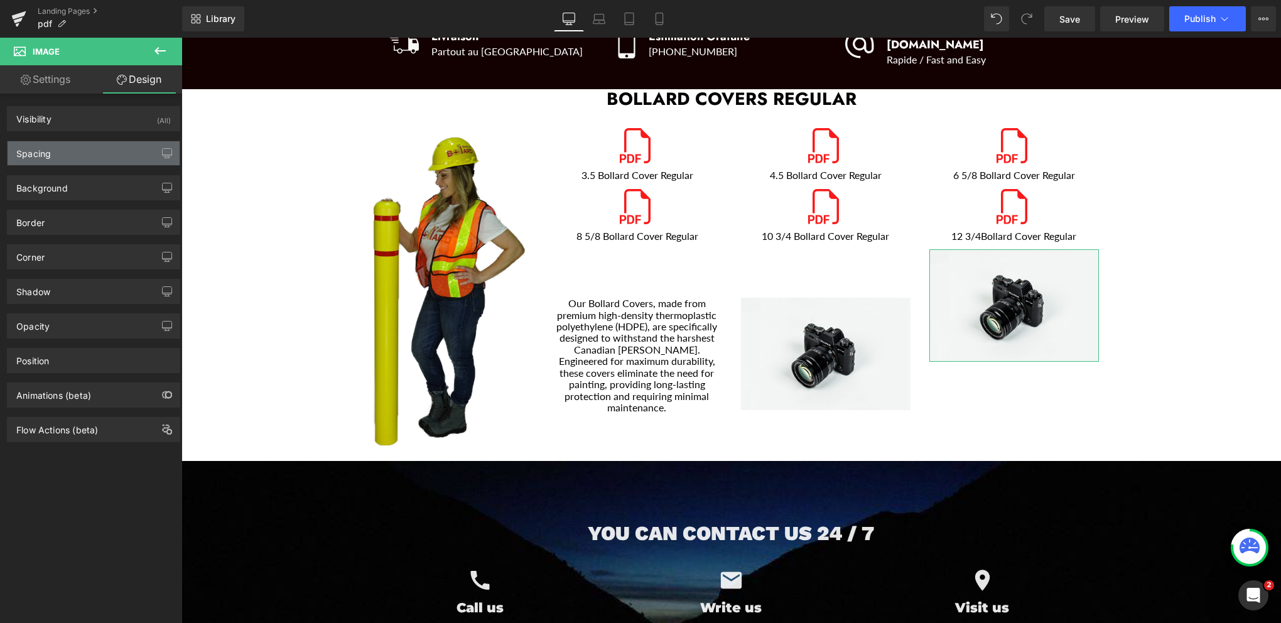
click at [83, 156] on div "Spacing" at bounding box center [94, 153] width 172 height 24
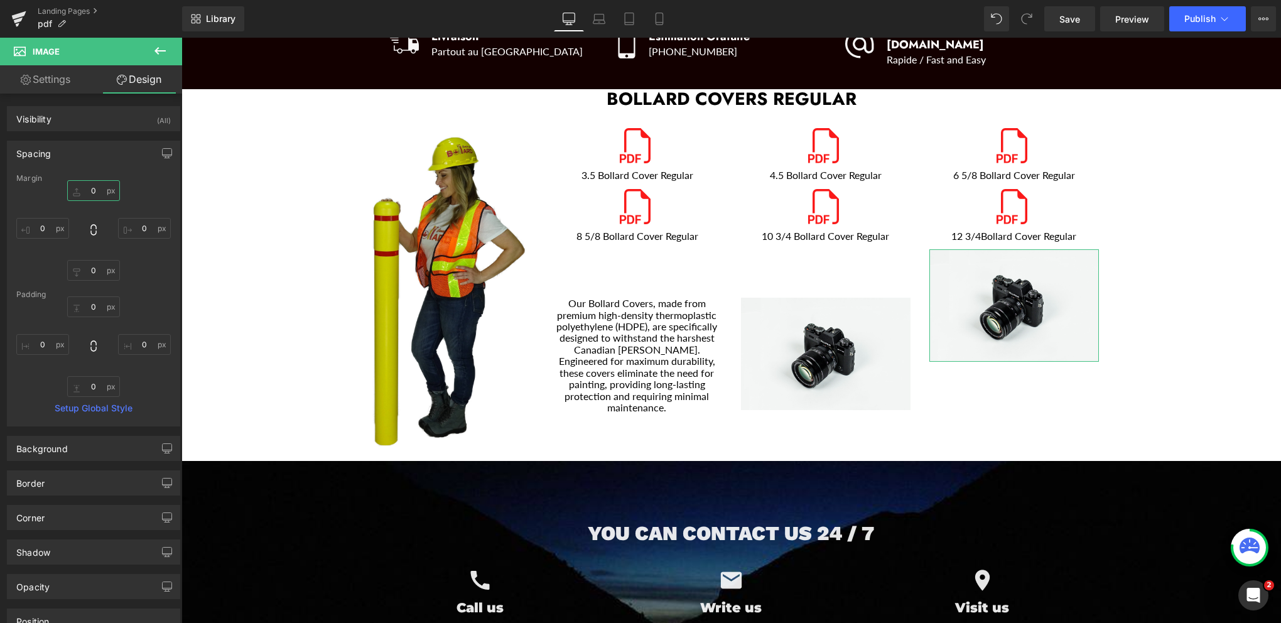
click at [89, 190] on input "0" at bounding box center [93, 190] width 53 height 21
type input "77"
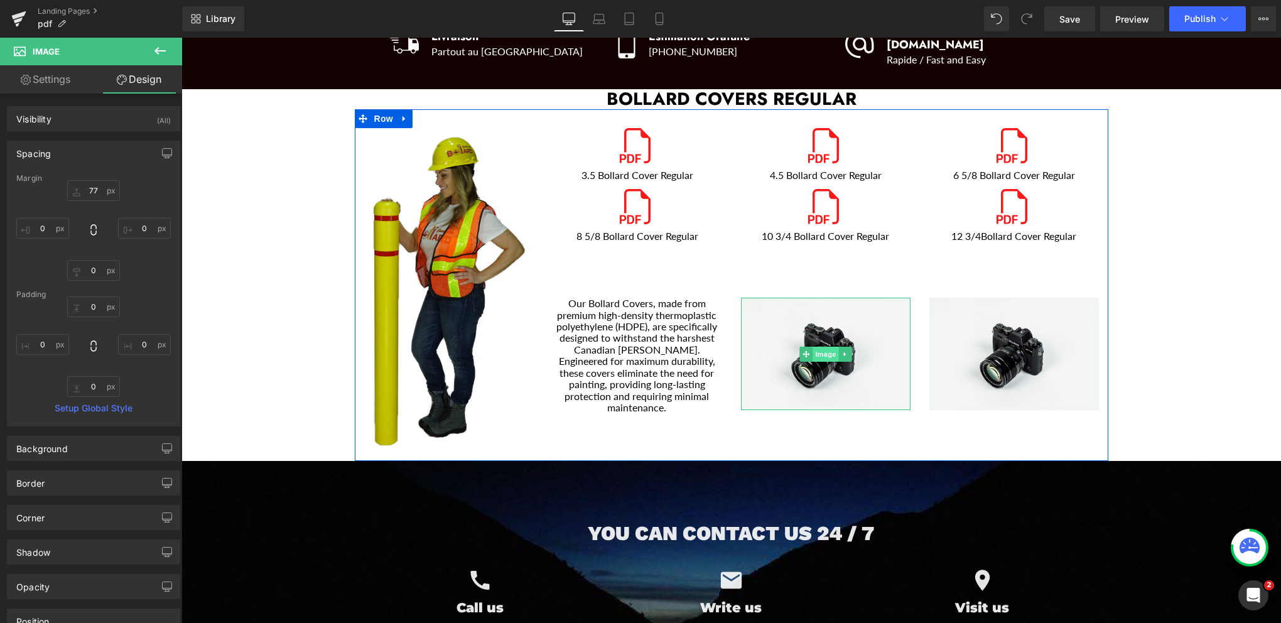
click at [821, 347] on span "Image" at bounding box center [826, 354] width 26 height 15
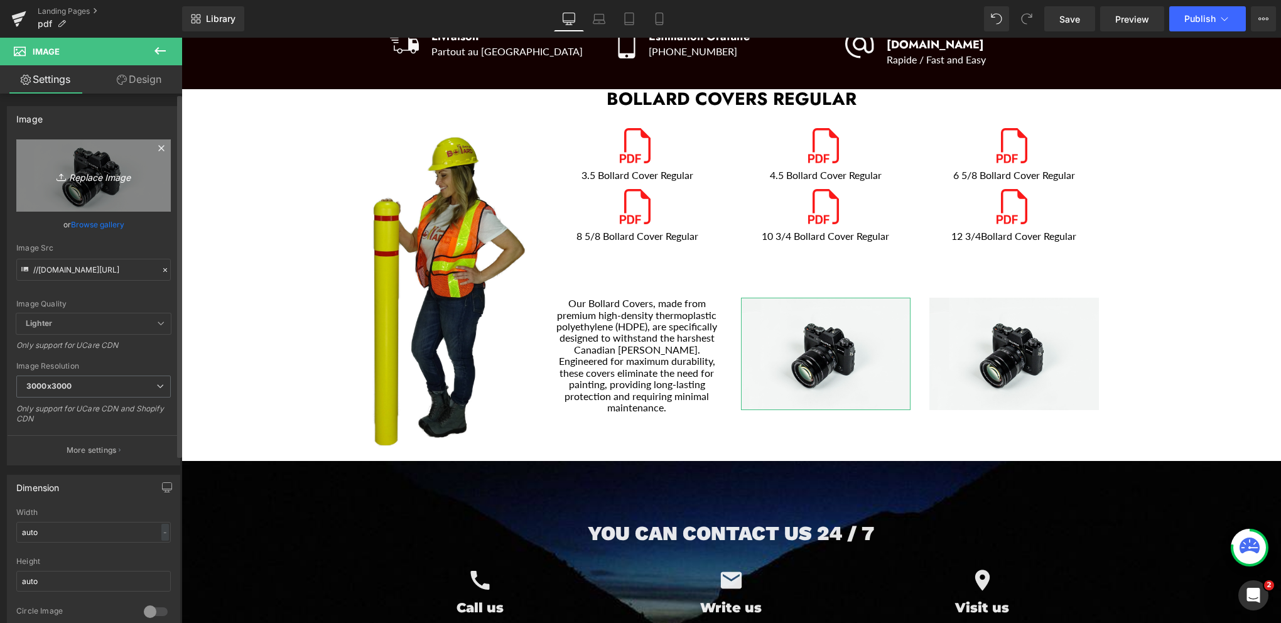
click at [86, 176] on icon "Replace Image" at bounding box center [93, 176] width 100 height 16
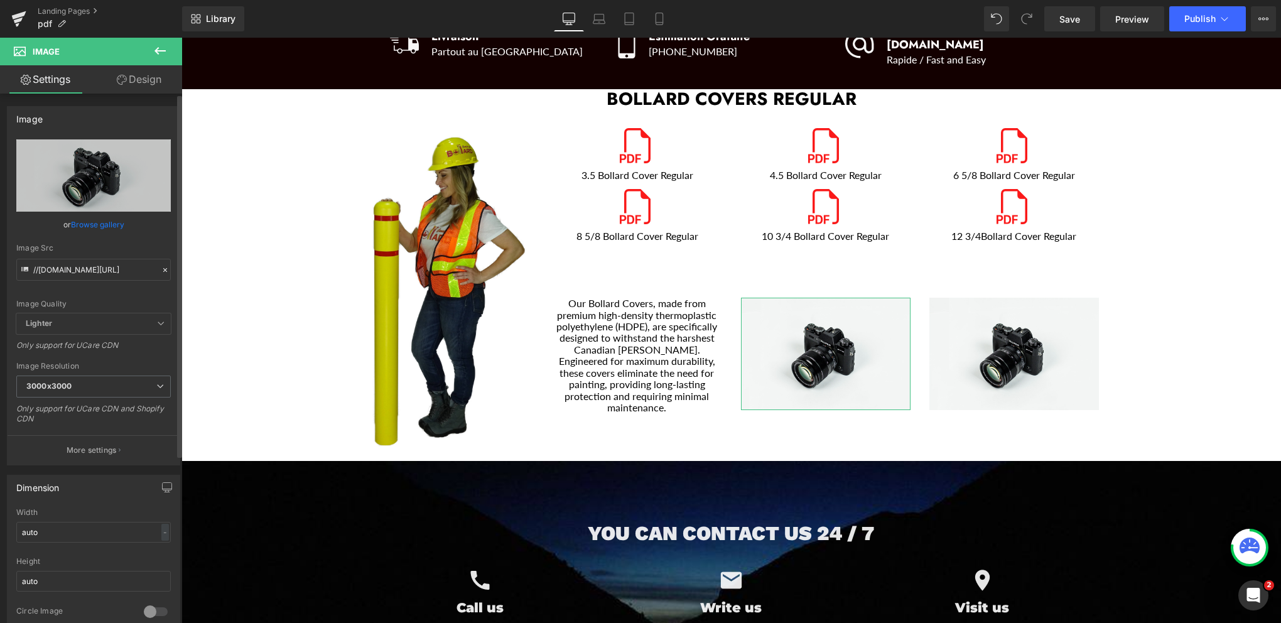
click at [85, 226] on link "Browse gallery" at bounding box center [97, 225] width 53 height 22
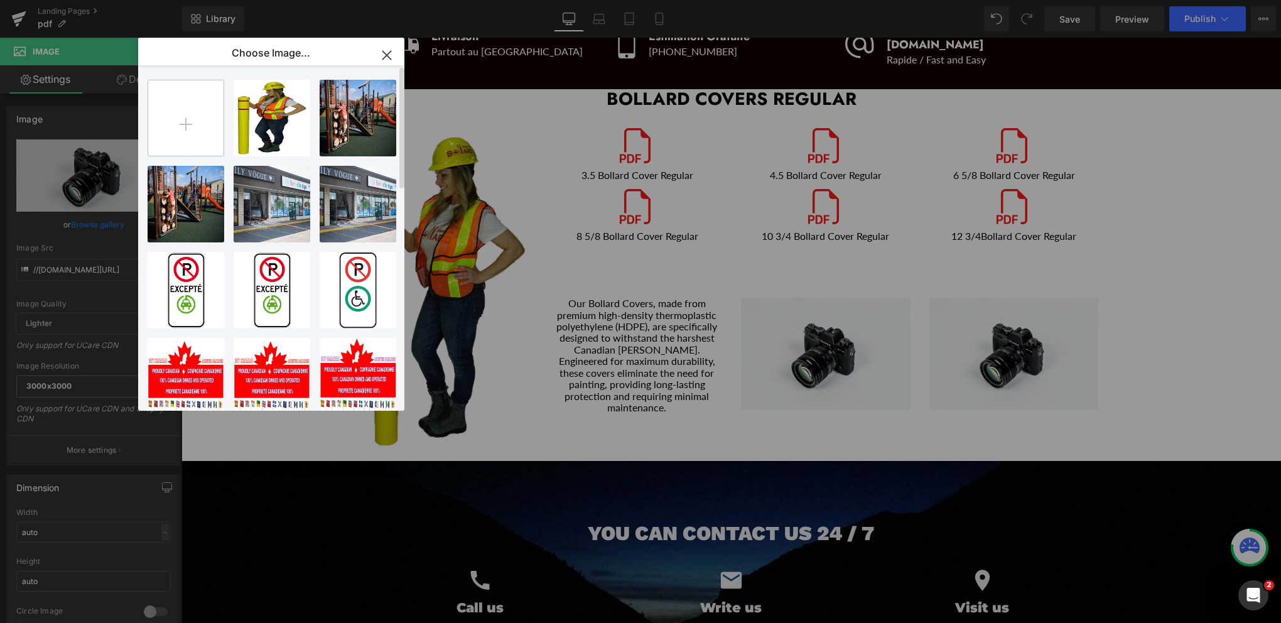
click at [182, 129] on input "file" at bounding box center [185, 117] width 75 height 75
type input "C:\fakepath\20200323_141759.jpg"
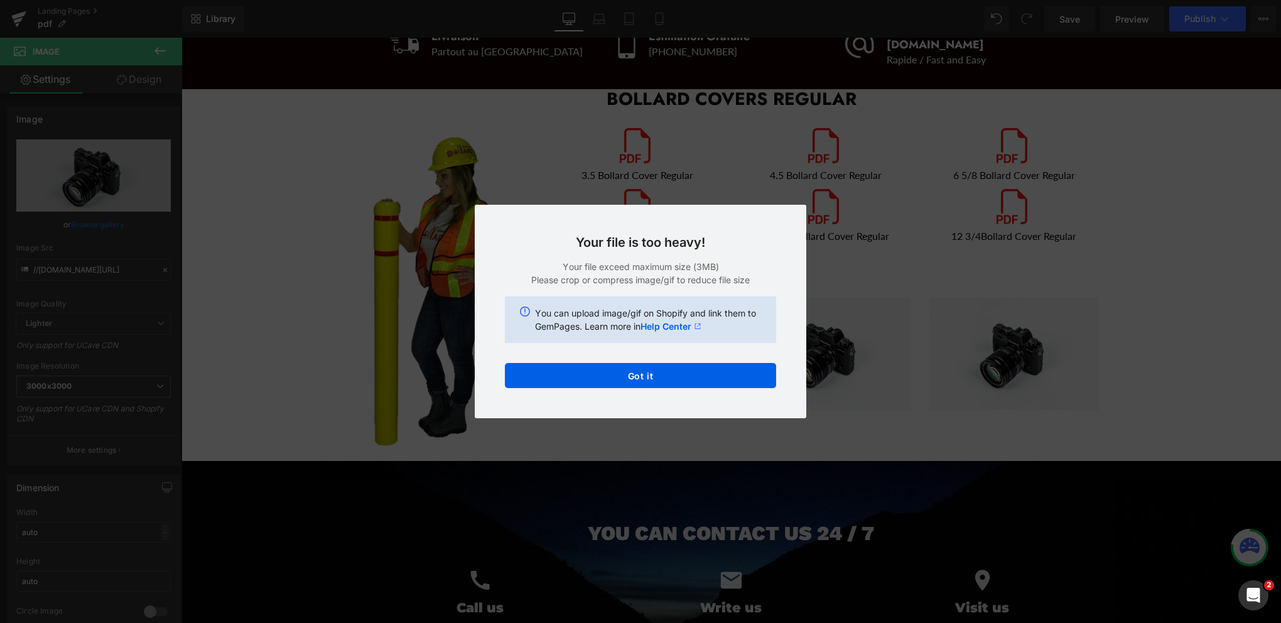
click at [641, 0] on div "Text Color Highlight Color #333333 Edit or remove link: Edit - Unlink - Cancel …" at bounding box center [640, 0] width 1281 height 0
click at [639, 374] on button "Got it" at bounding box center [640, 375] width 271 height 25
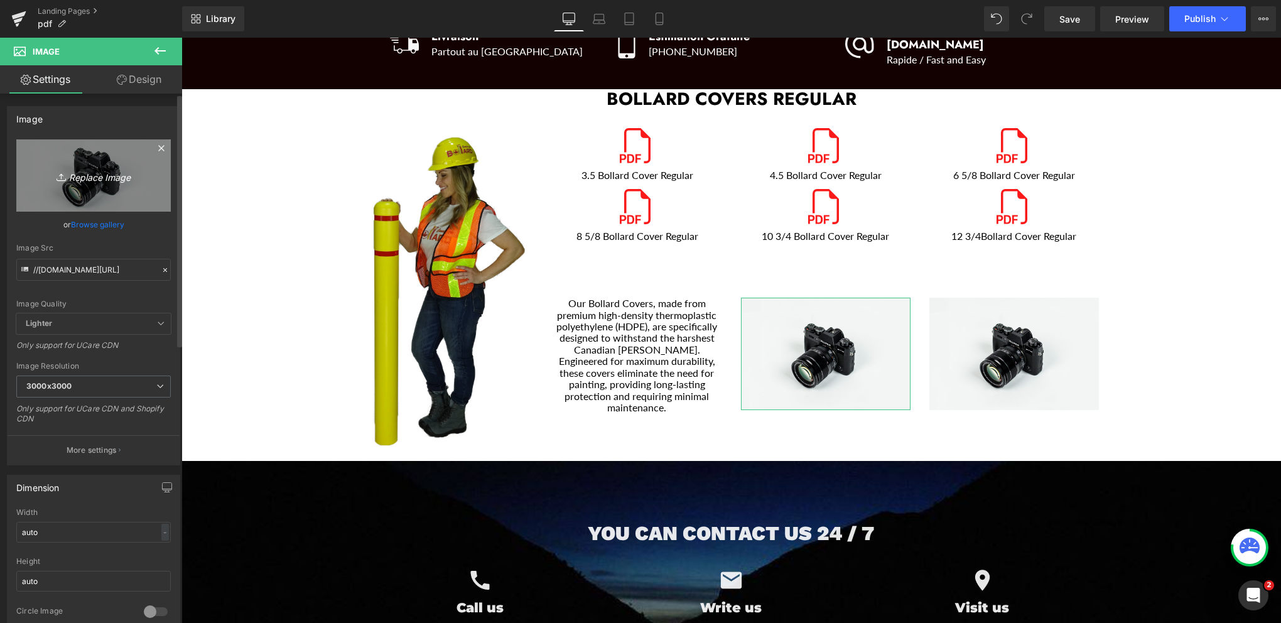
click at [92, 178] on icon "Replace Image" at bounding box center [93, 176] width 100 height 16
click at [79, 175] on icon "Replace Image" at bounding box center [93, 176] width 100 height 16
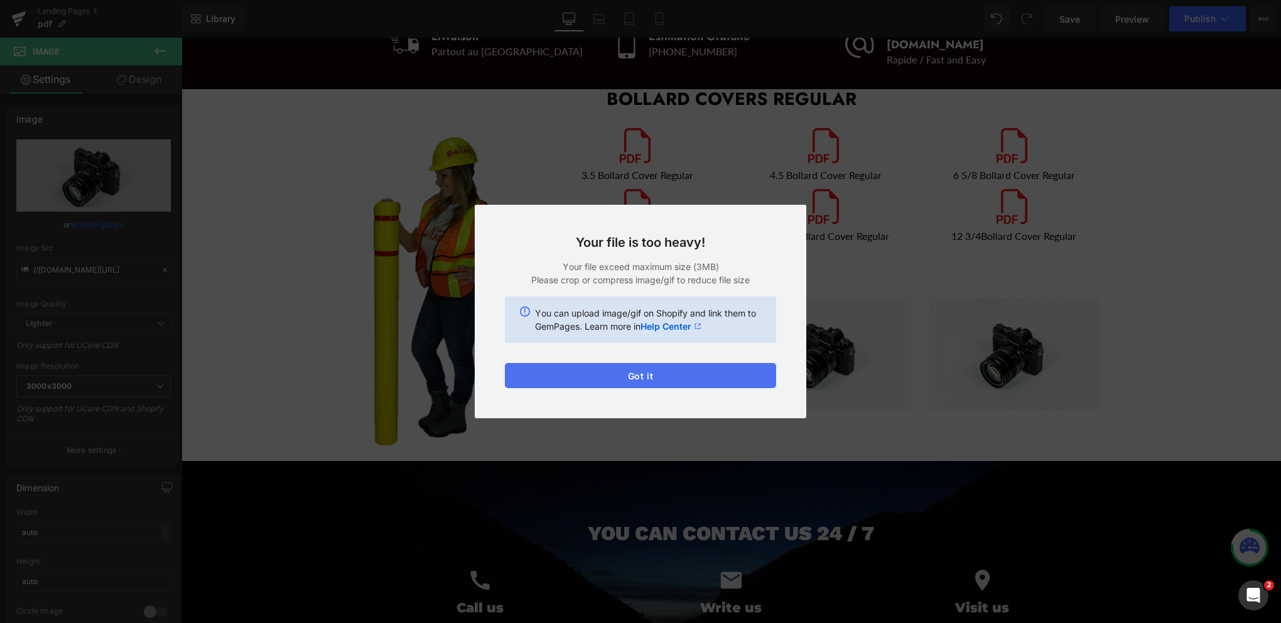
click at [623, 377] on button "Got it" at bounding box center [640, 375] width 271 height 25
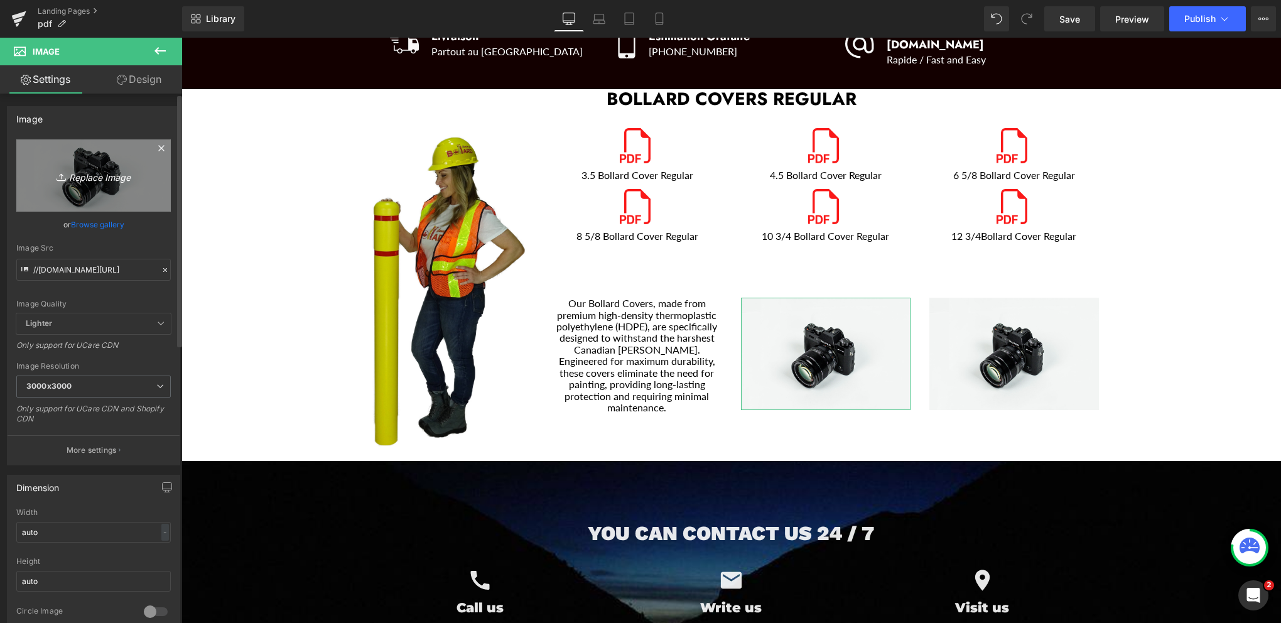
click at [111, 178] on icon "Replace Image" at bounding box center [93, 176] width 100 height 16
type input "C:\fakepath\20171115_123202.jpg"
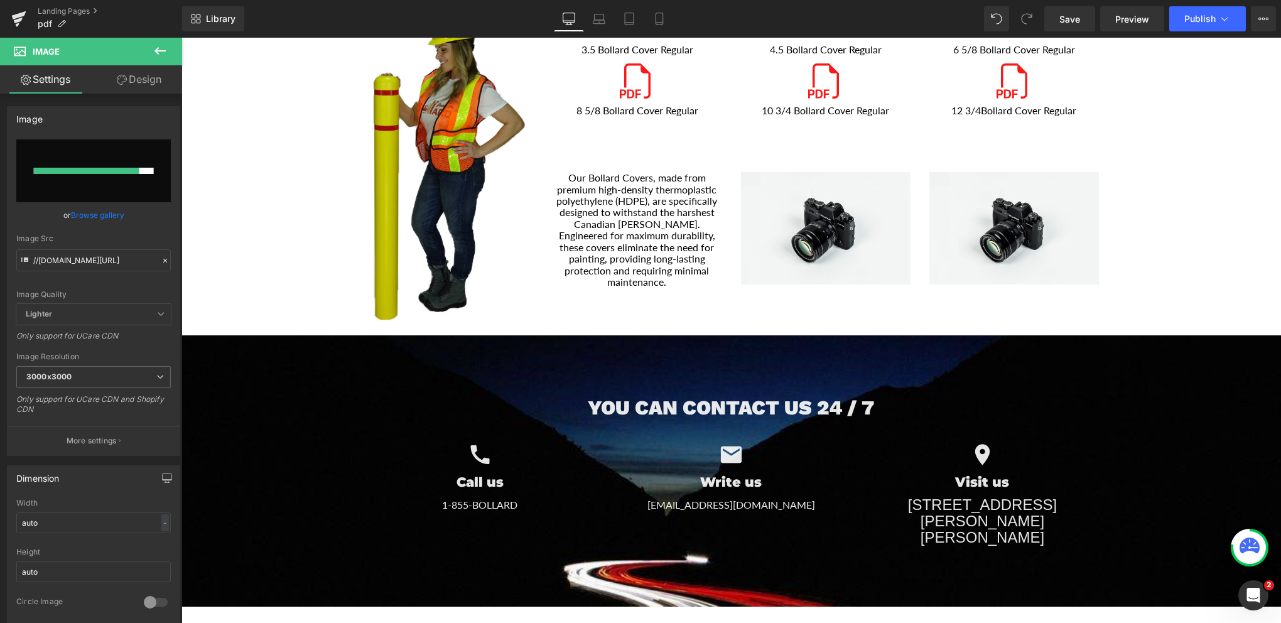
scroll to position [251, 0]
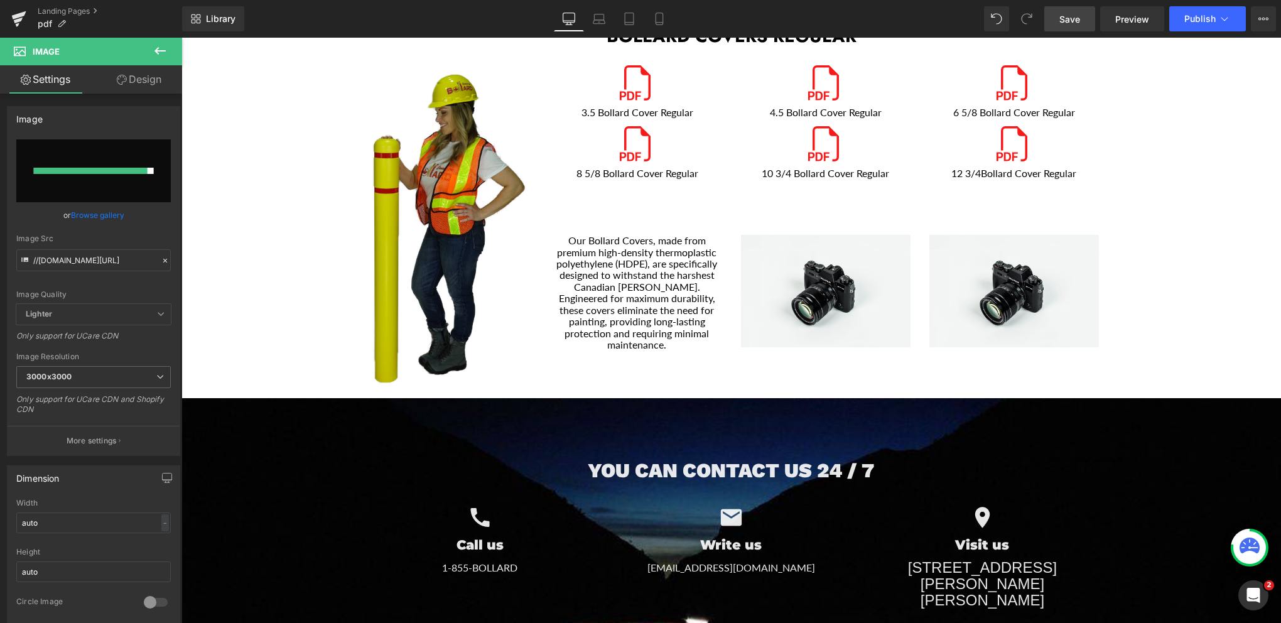
click at [1079, 18] on span "Save" at bounding box center [1070, 19] width 21 height 13
click at [80, 13] on link "Landing Pages" at bounding box center [110, 11] width 144 height 10
